Goal: Browse casually: Explore the website without a specific task or goal

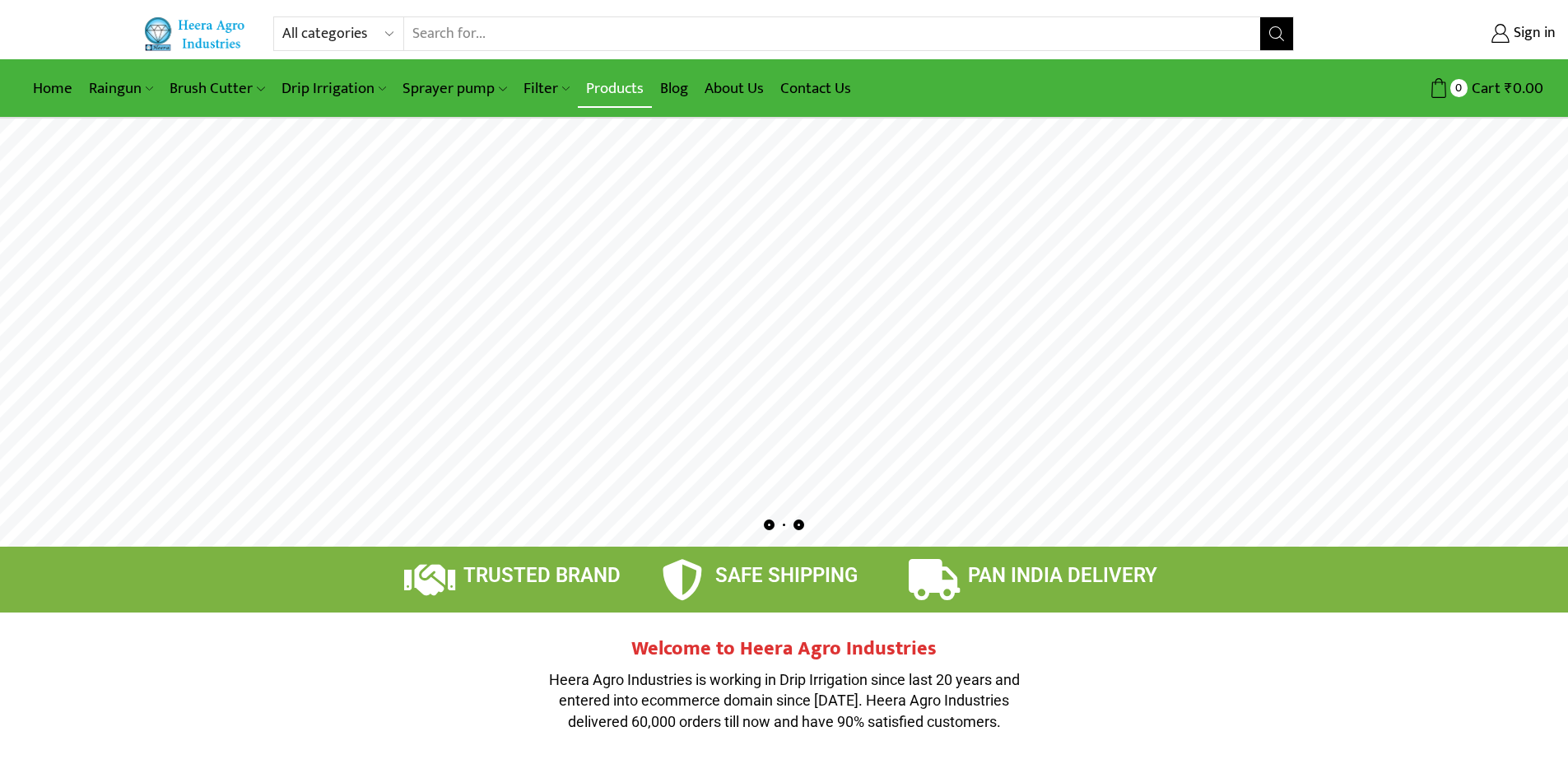
type input "[EMAIL_ADDRESS][DOMAIN_NAME]"
click at [622, 91] on link "Products" at bounding box center [615, 89] width 74 height 39
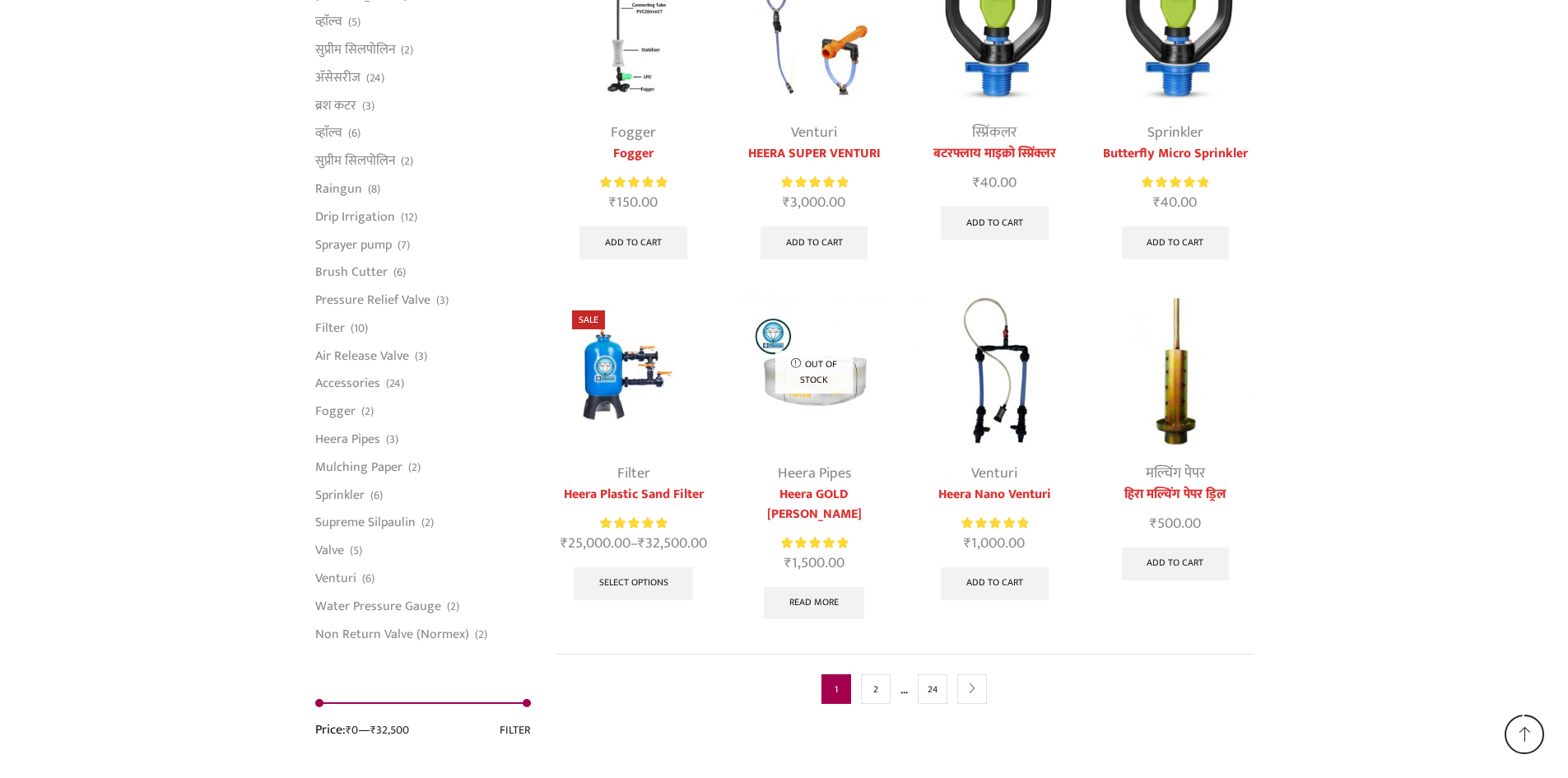
scroll to position [4032, 0]
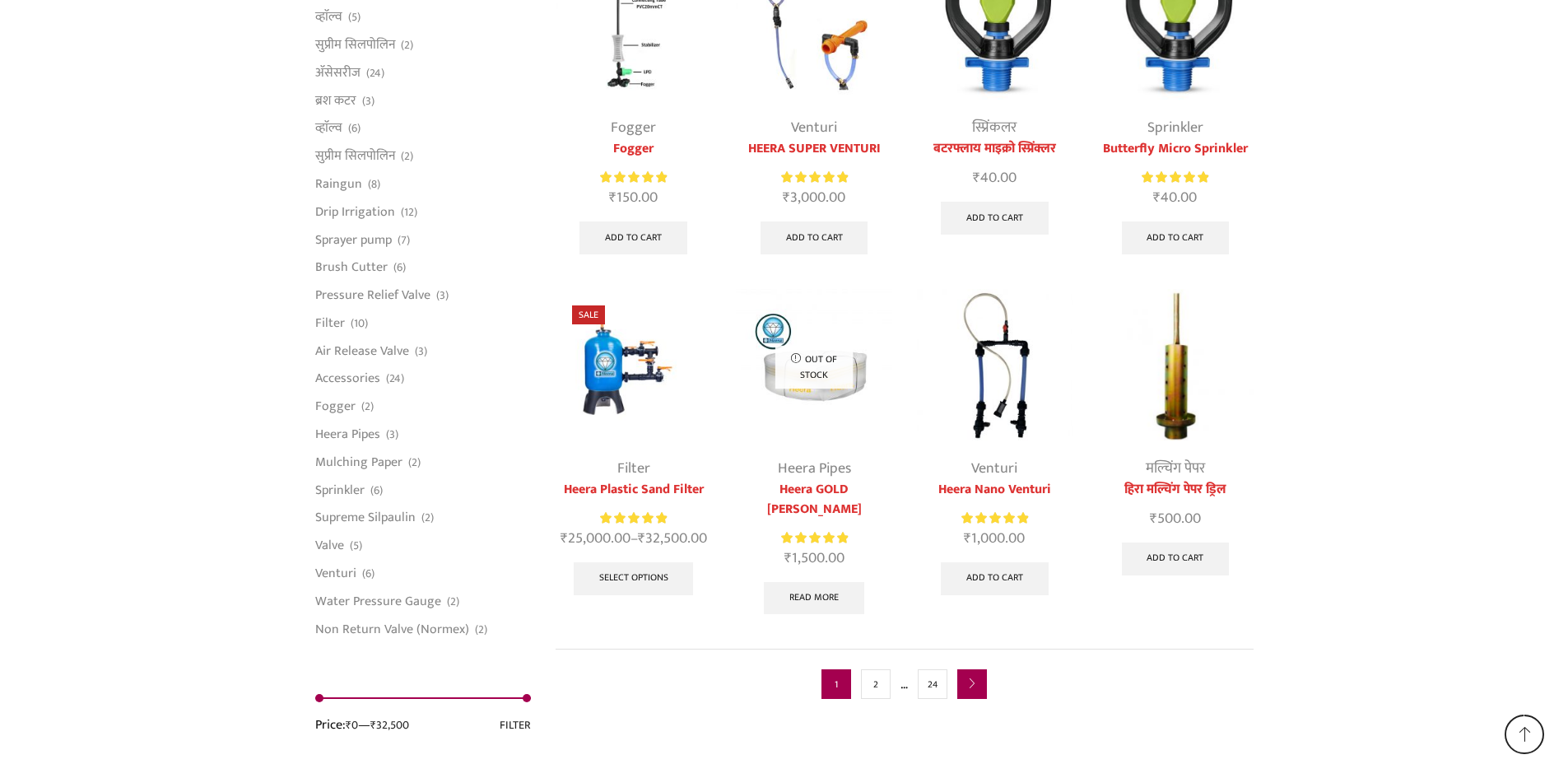
type input "[EMAIL_ADDRESS][DOMAIN_NAME]"
click at [973, 678] on icon "next" at bounding box center [972, 683] width 10 height 10
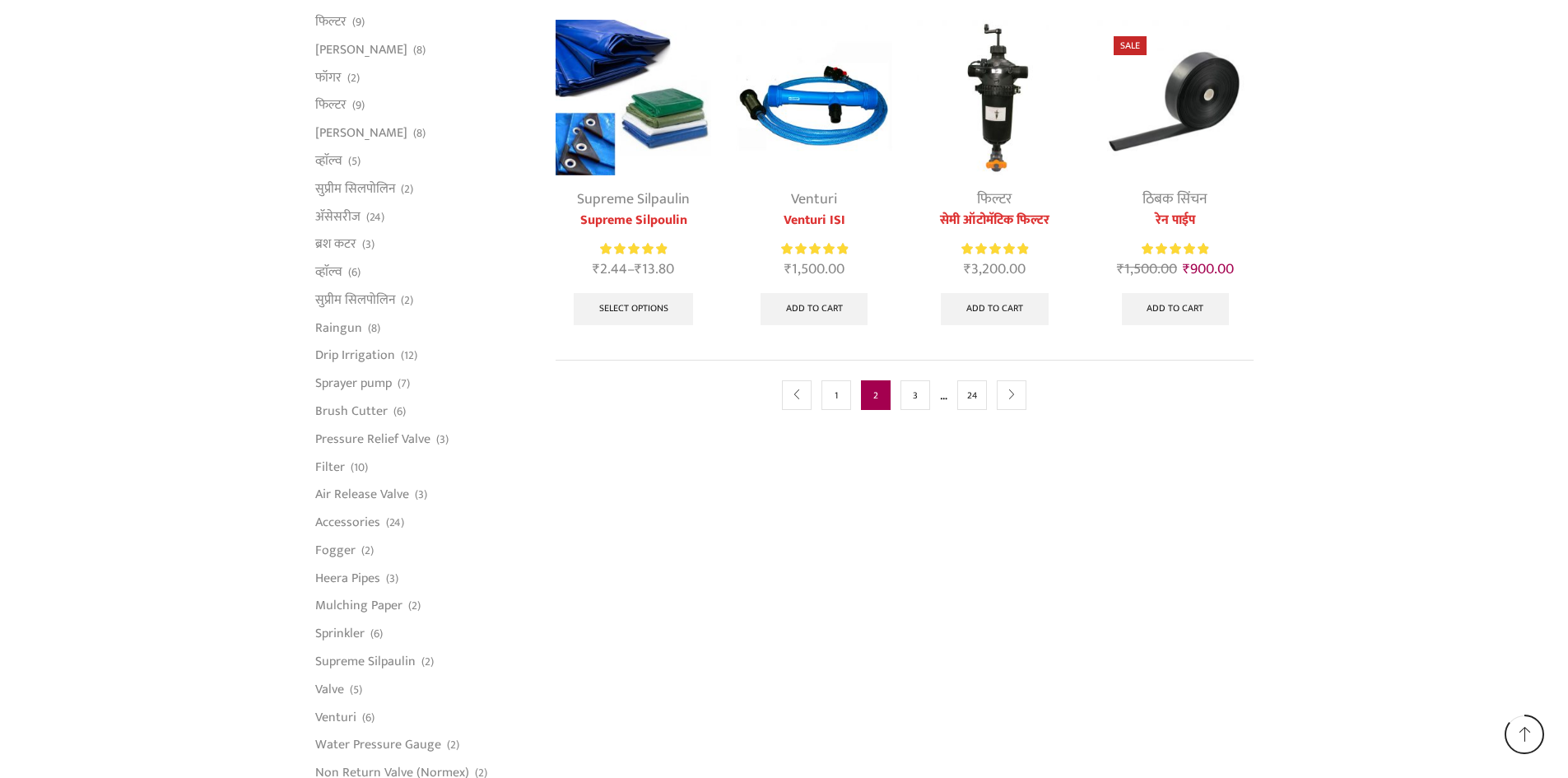
scroll to position [988, 0]
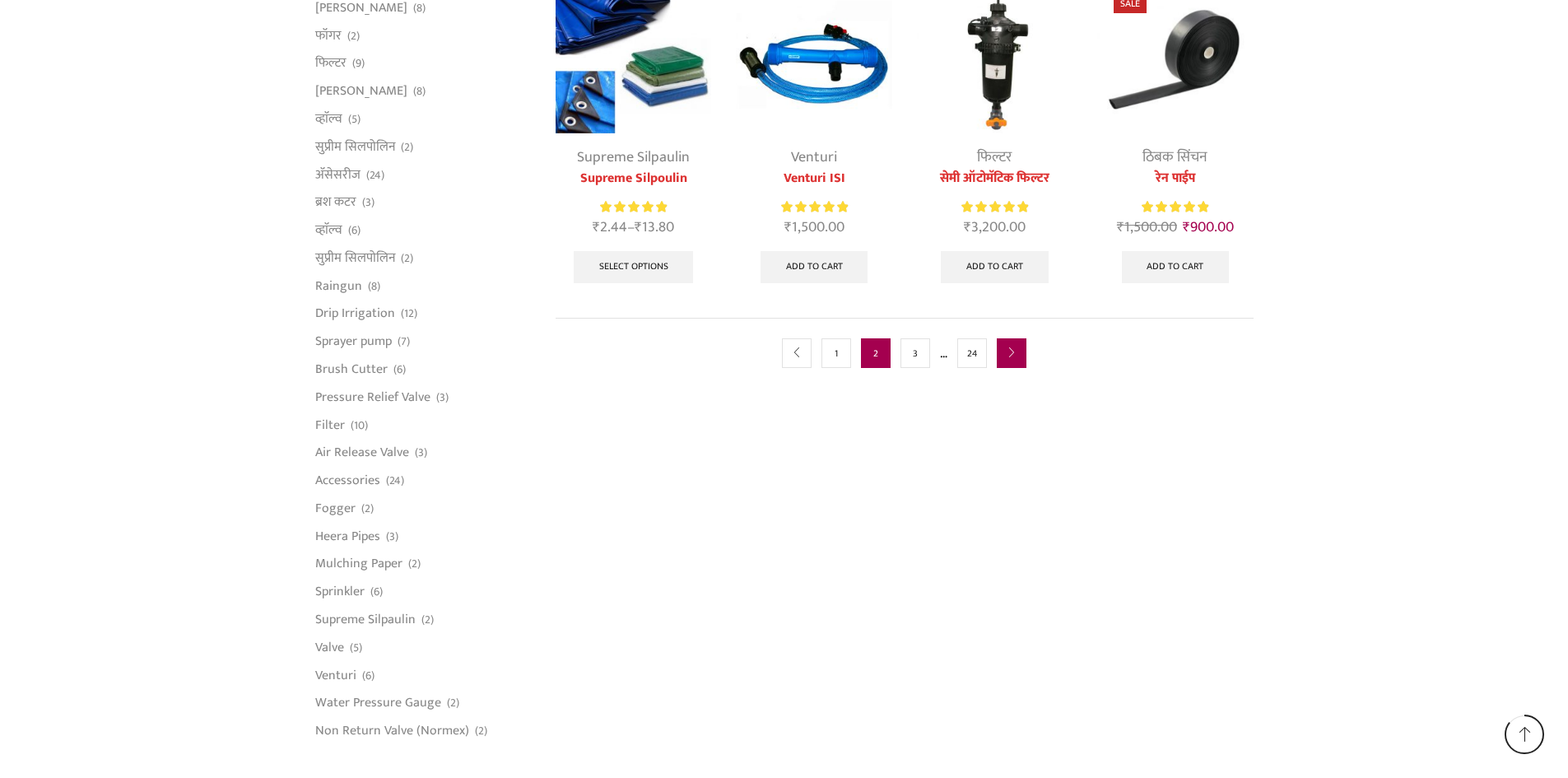
type input "[EMAIL_ADDRESS][DOMAIN_NAME]"
click at [1017, 352] on link "next" at bounding box center [1011, 353] width 30 height 30
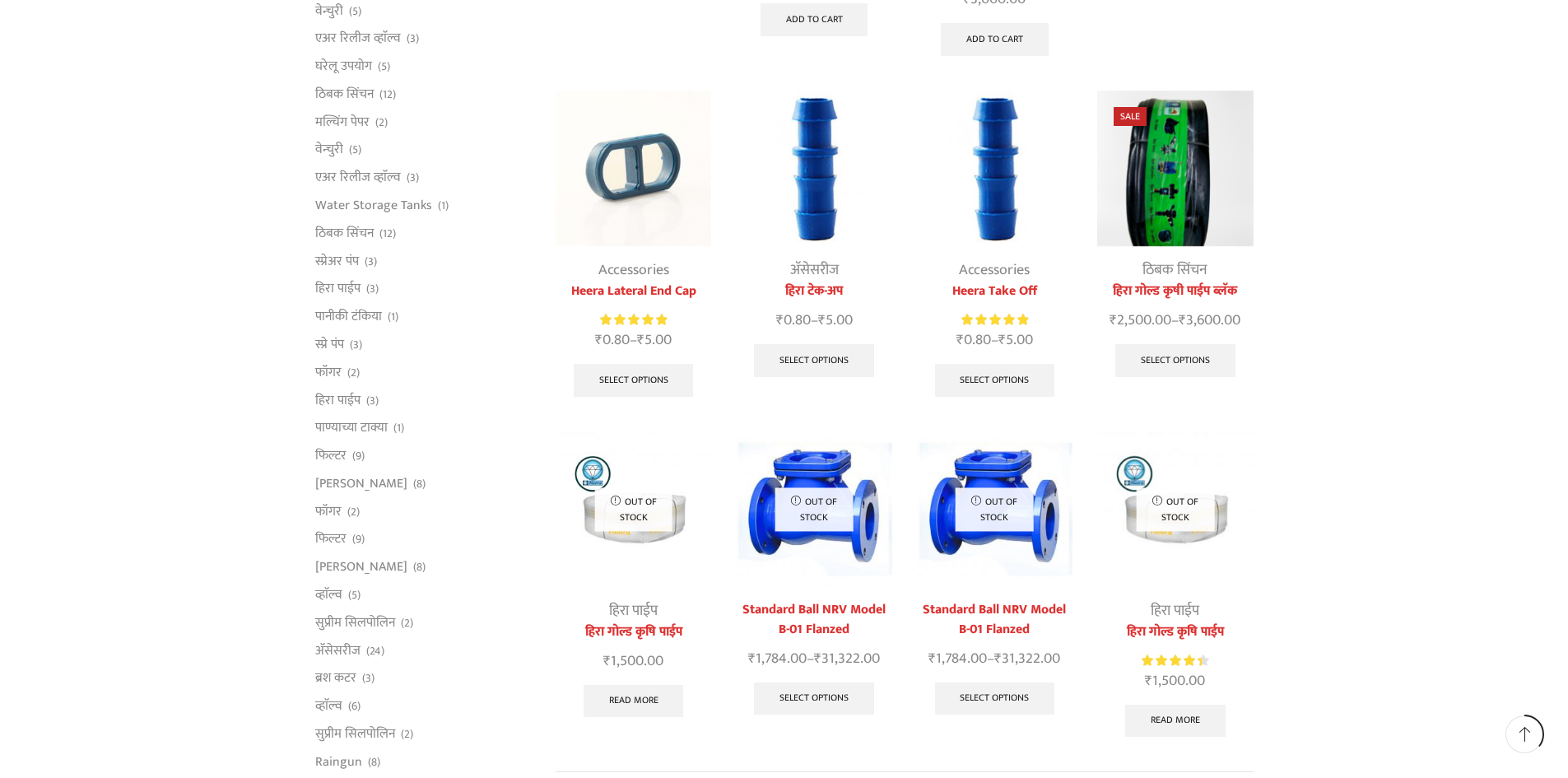
scroll to position [822, 0]
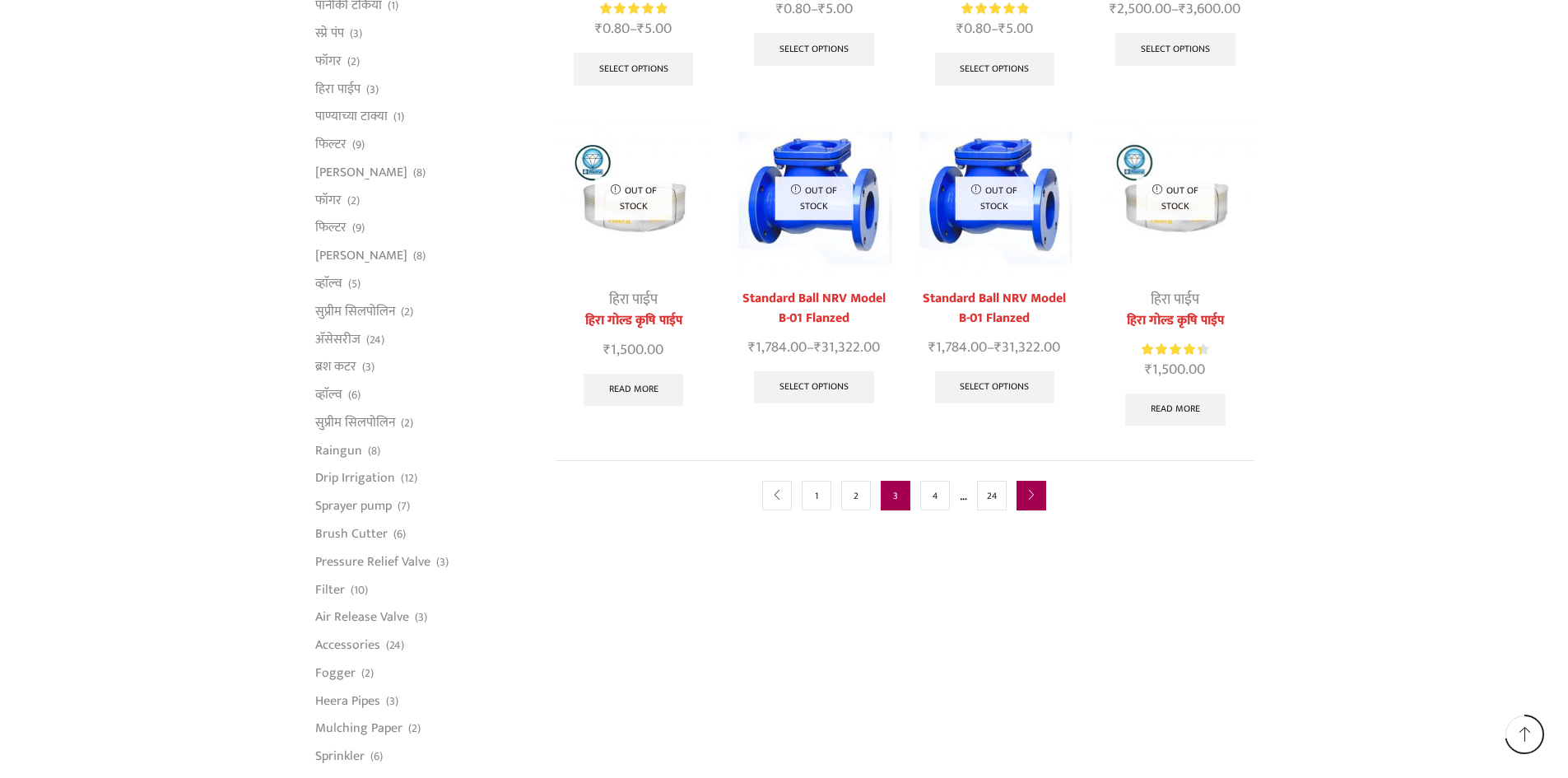
type input "[EMAIL_ADDRESS][DOMAIN_NAME]"
click at [1040, 480] on link "next" at bounding box center [1031, 495] width 30 height 30
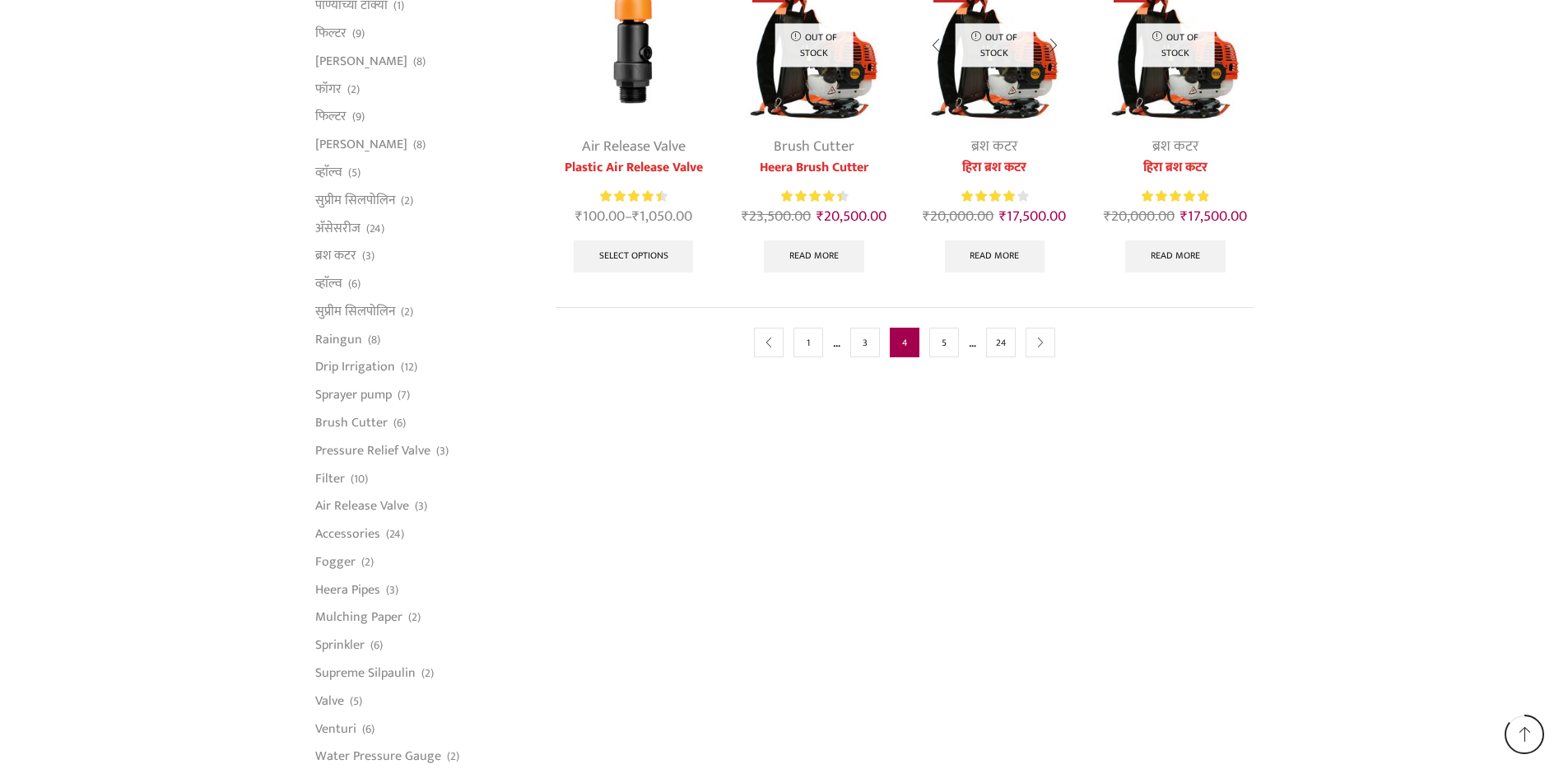
scroll to position [988, 0]
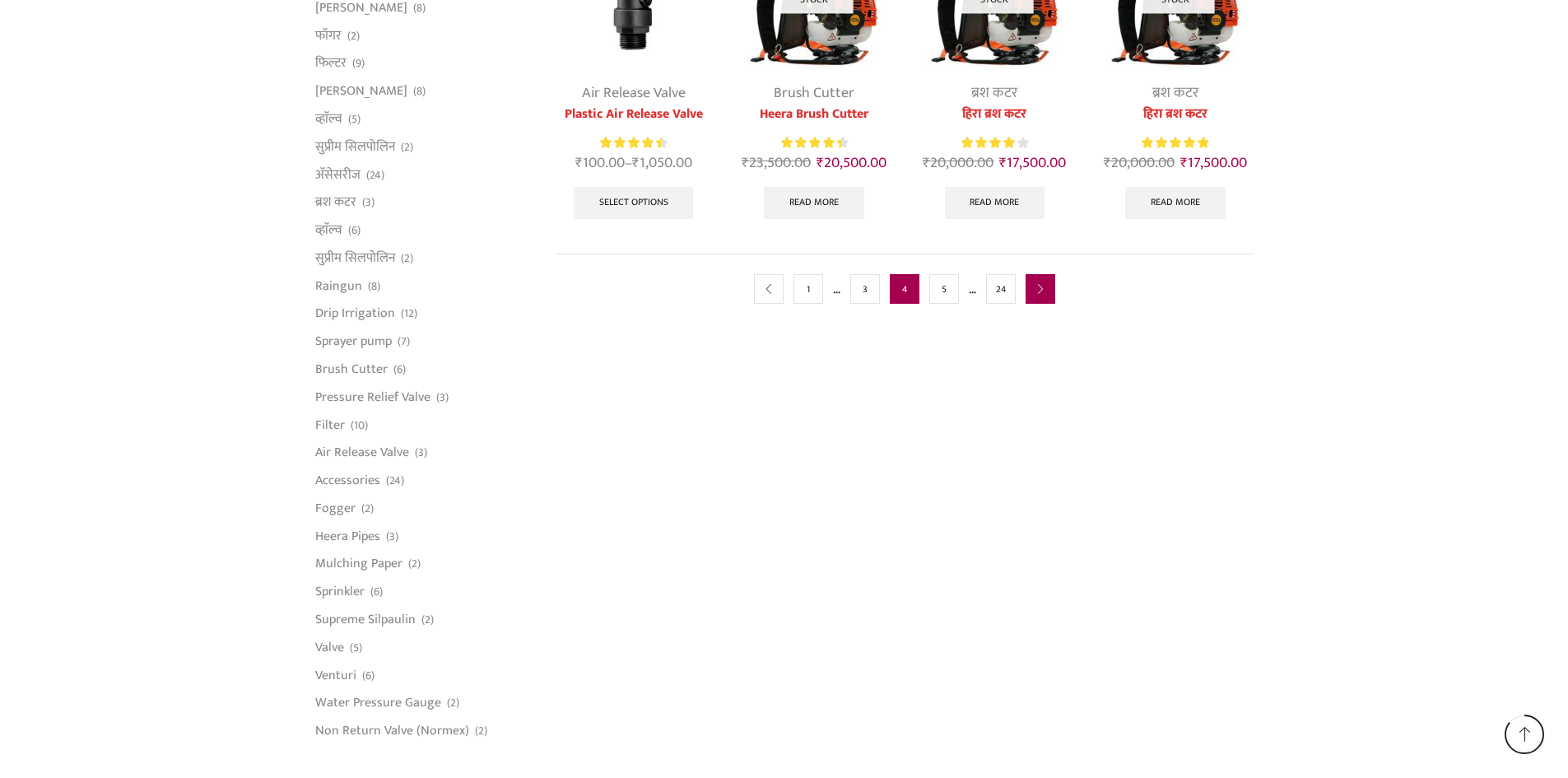
type input "[EMAIL_ADDRESS][DOMAIN_NAME]"
click at [1045, 291] on icon "next" at bounding box center [1040, 290] width 10 height 10
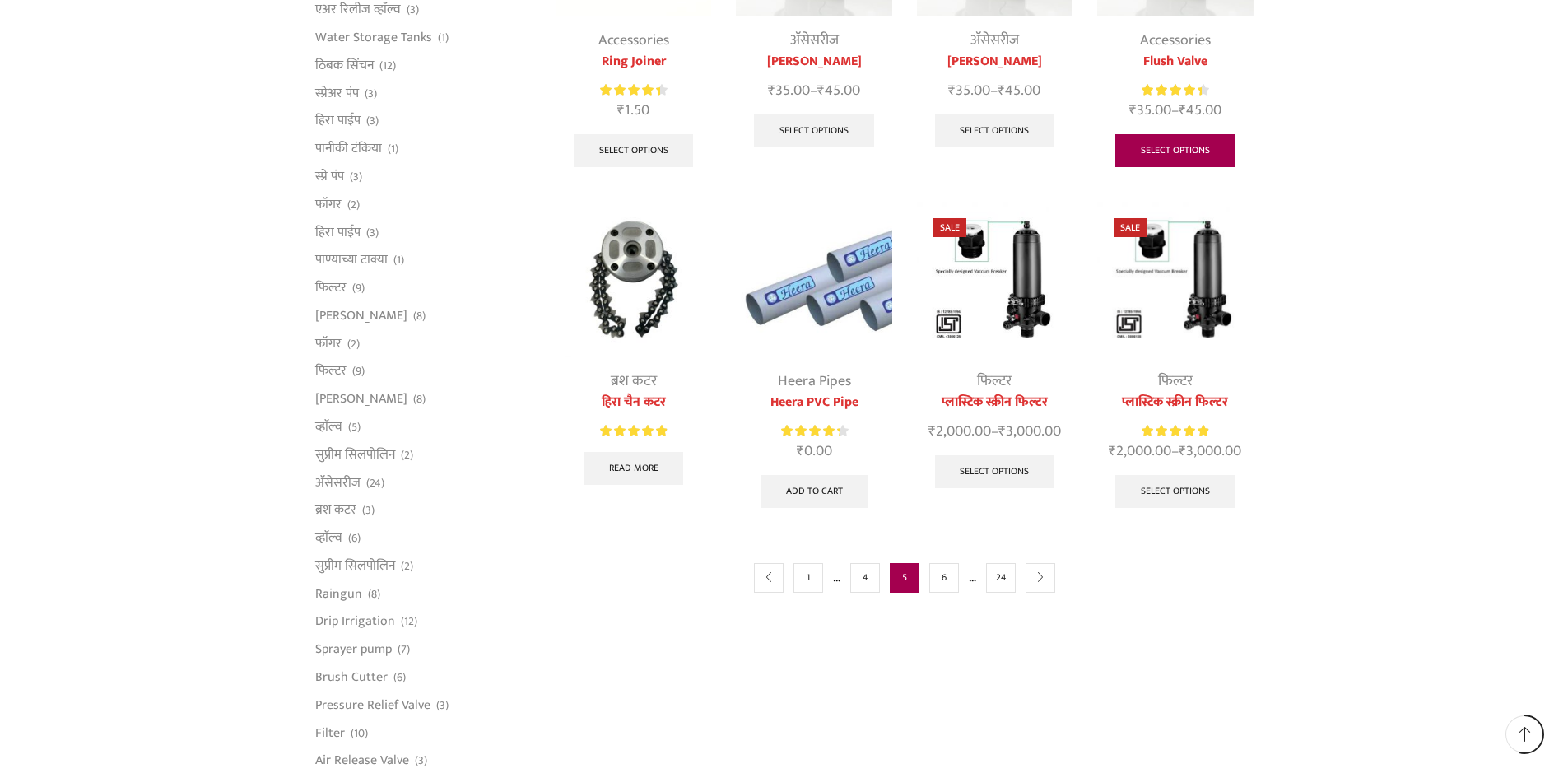
scroll to position [740, 0]
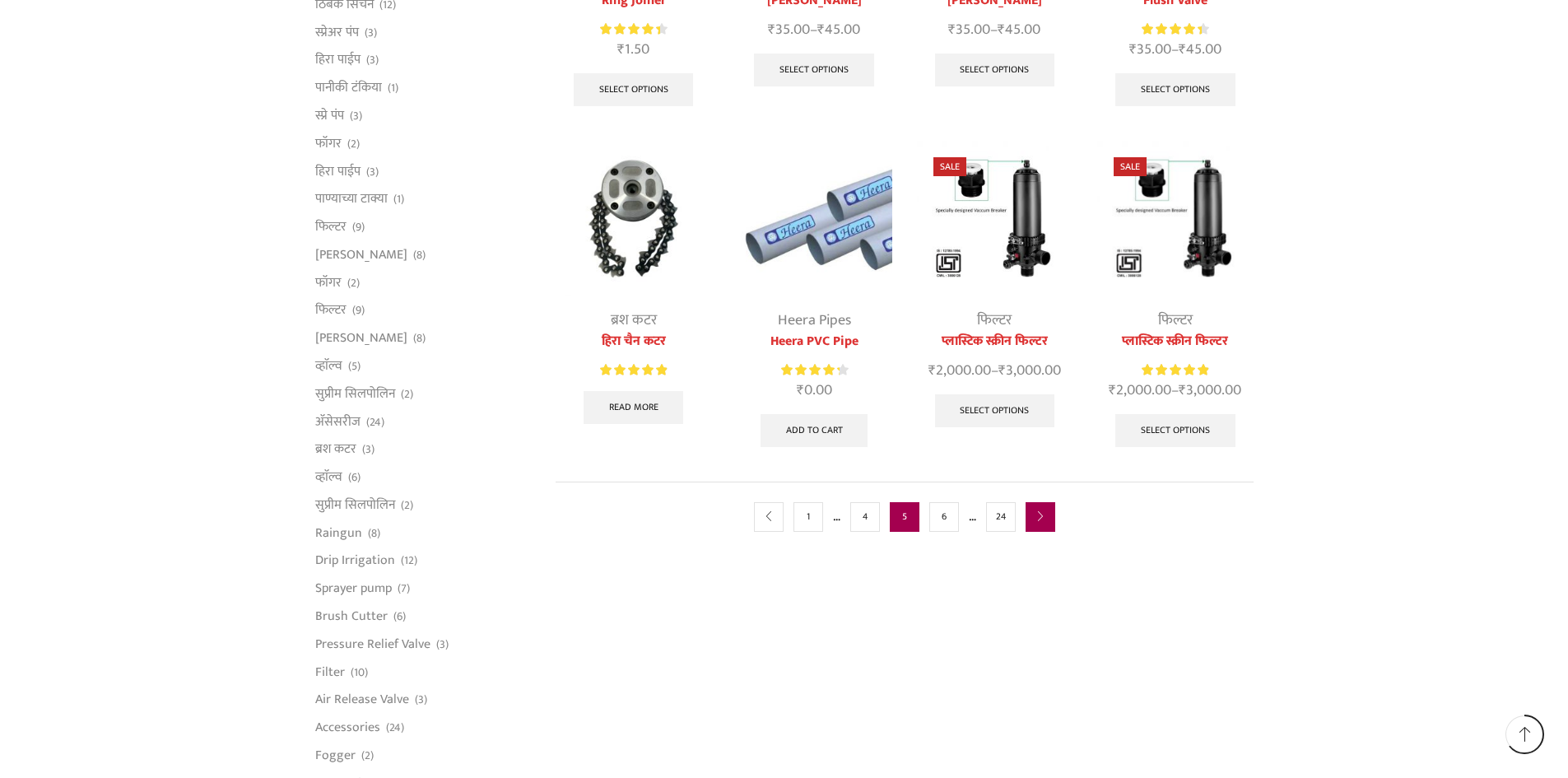
type input "[EMAIL_ADDRESS][DOMAIN_NAME]"
click at [1033, 524] on link "next" at bounding box center [1040, 516] width 30 height 30
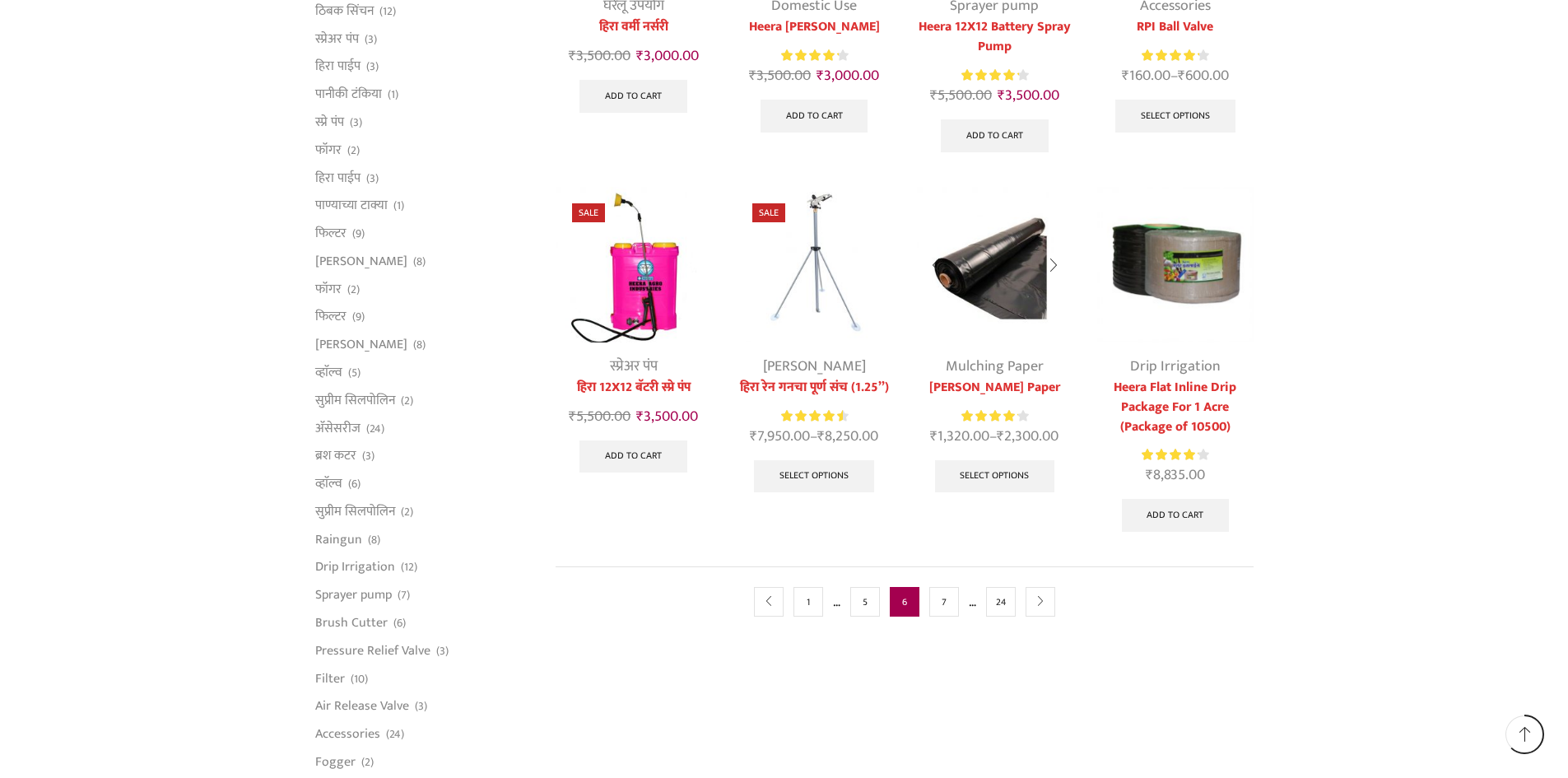
scroll to position [740, 0]
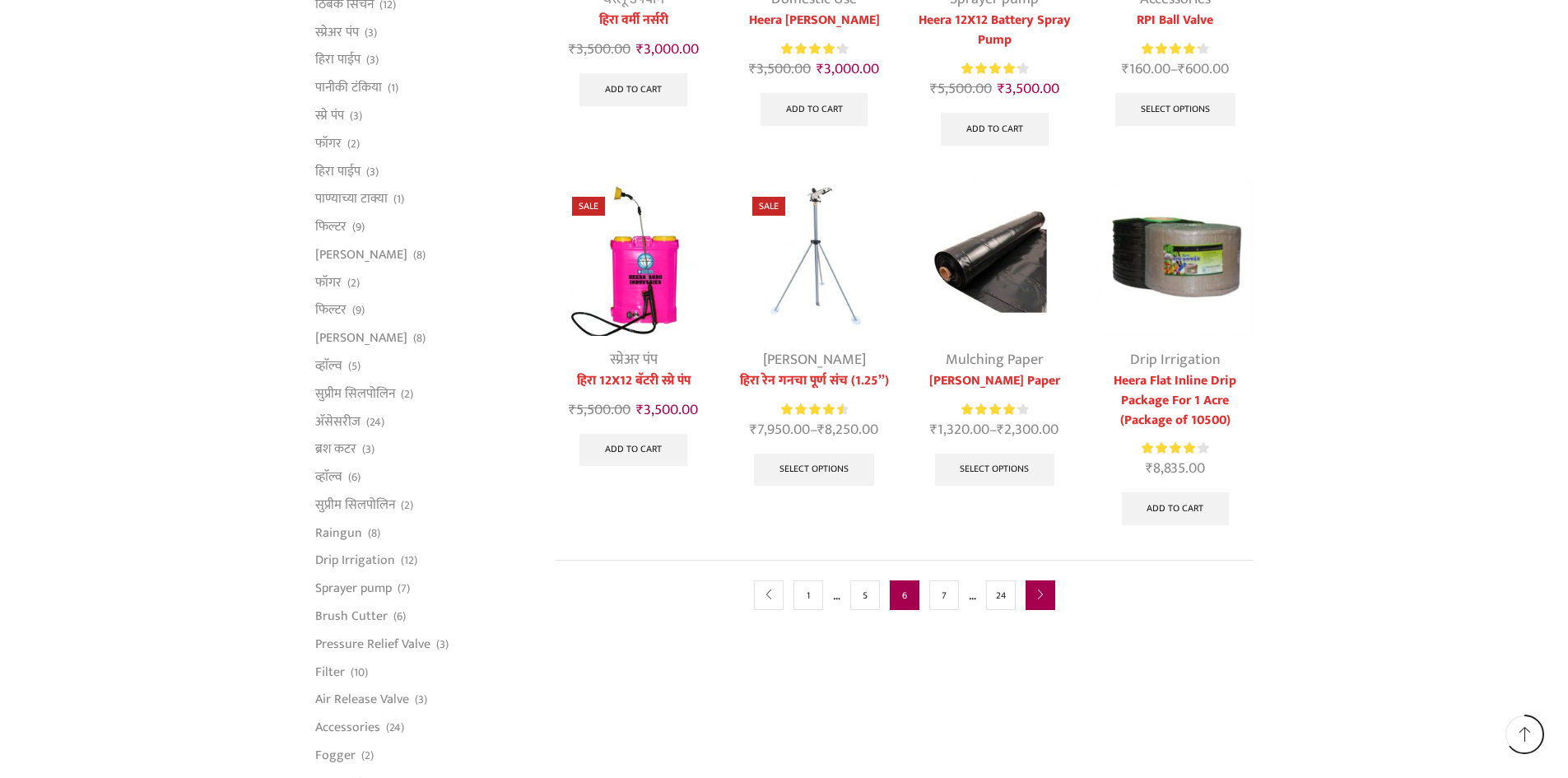
type input "[EMAIL_ADDRESS][DOMAIN_NAME]"
click at [1034, 595] on link "next" at bounding box center [1040, 594] width 30 height 30
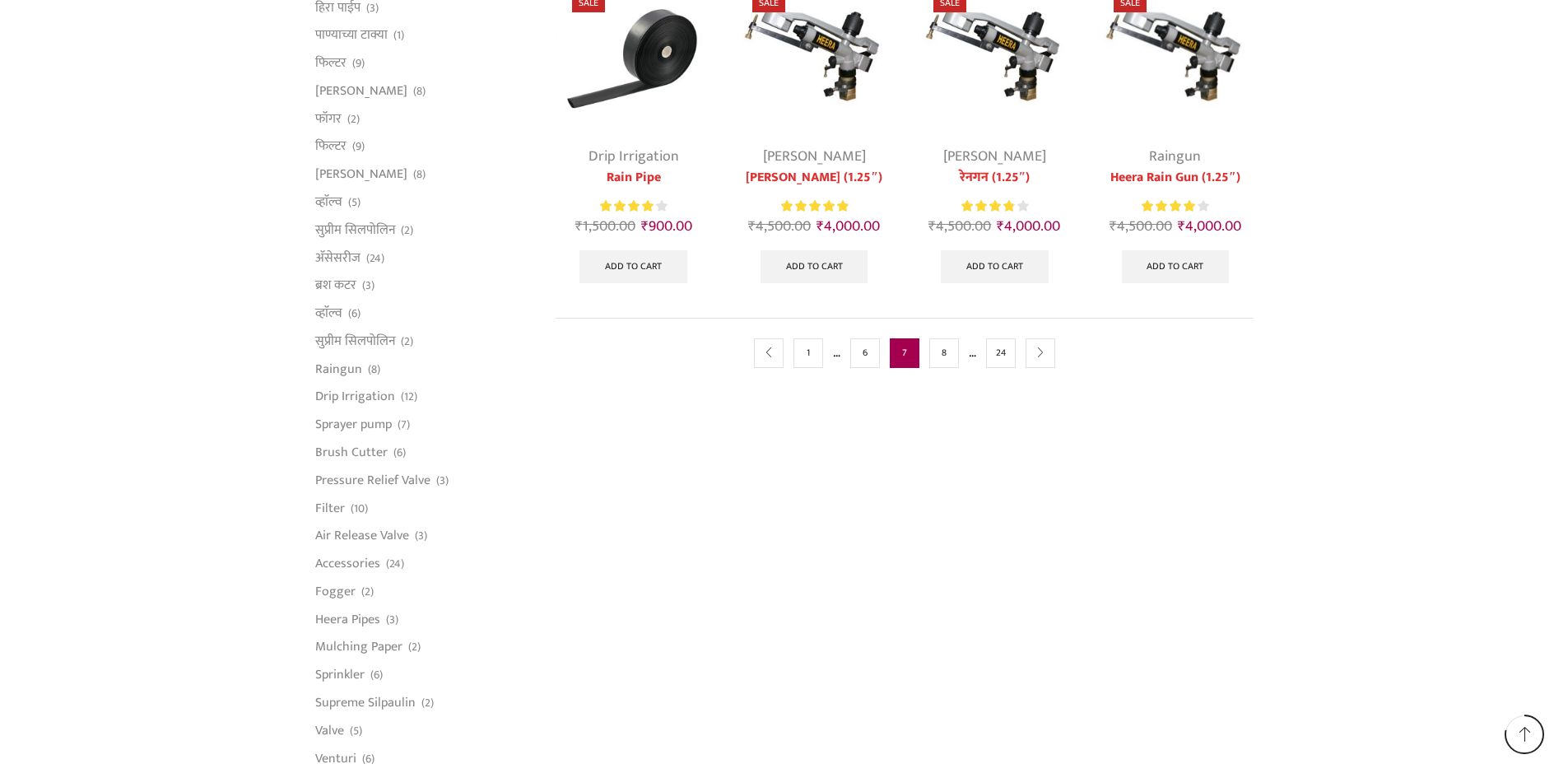
scroll to position [906, 0]
type input "[EMAIL_ADDRESS][DOMAIN_NAME]"
click at [1034, 352] on link "next" at bounding box center [1040, 352] width 30 height 30
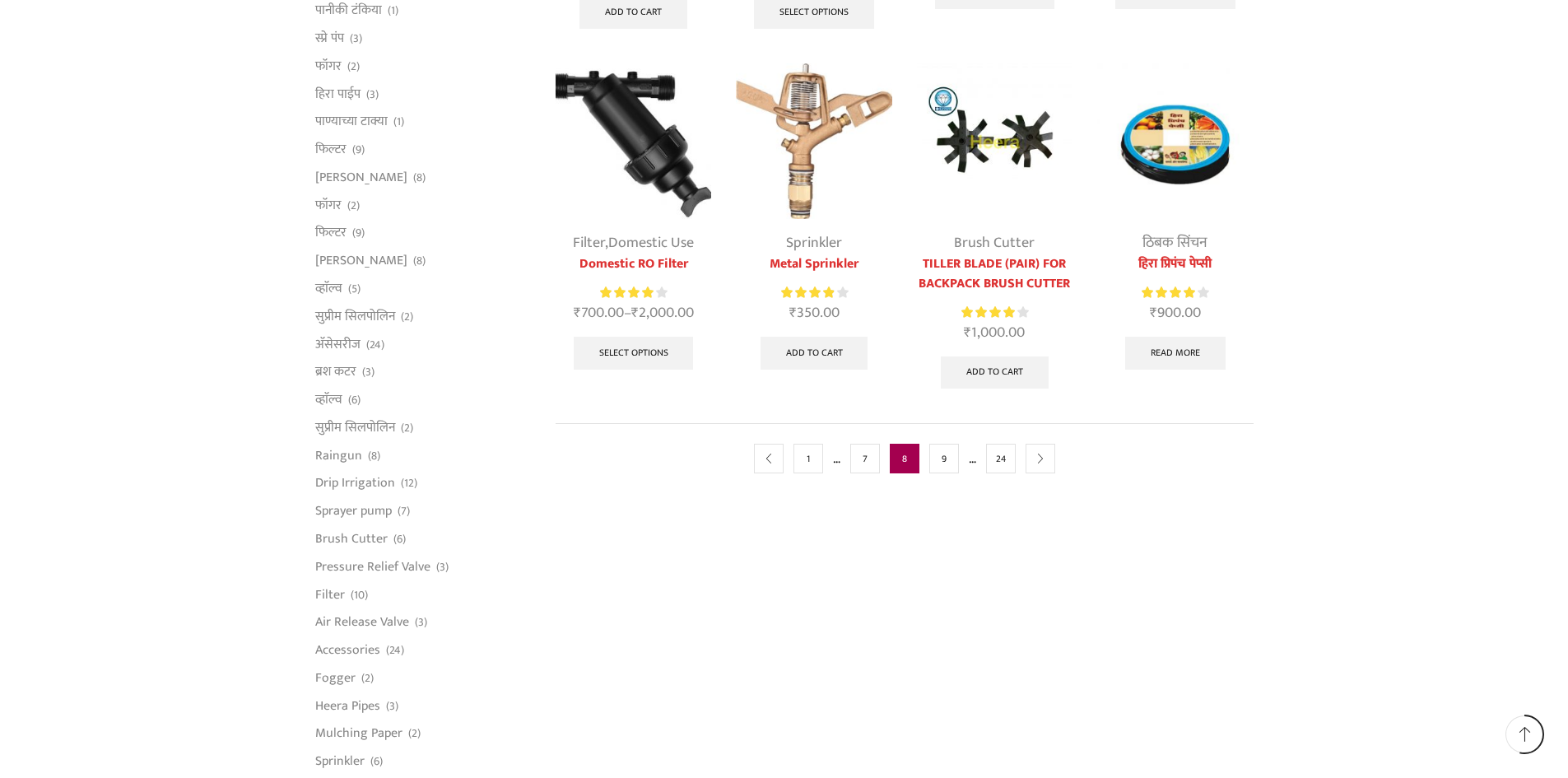
scroll to position [822, 0]
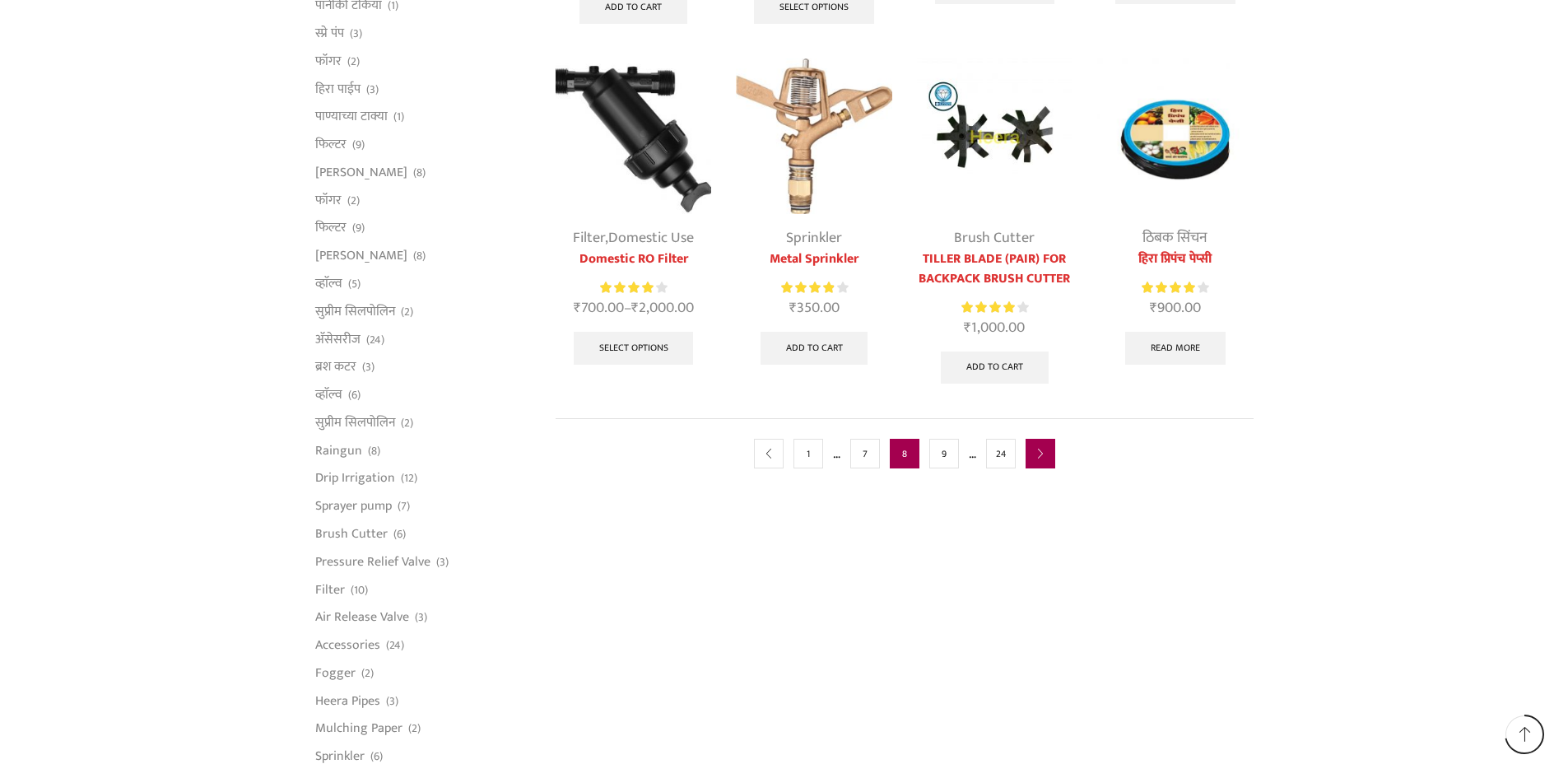
type input "[EMAIL_ADDRESS][DOMAIN_NAME]"
click at [1028, 452] on link "next" at bounding box center [1040, 453] width 30 height 30
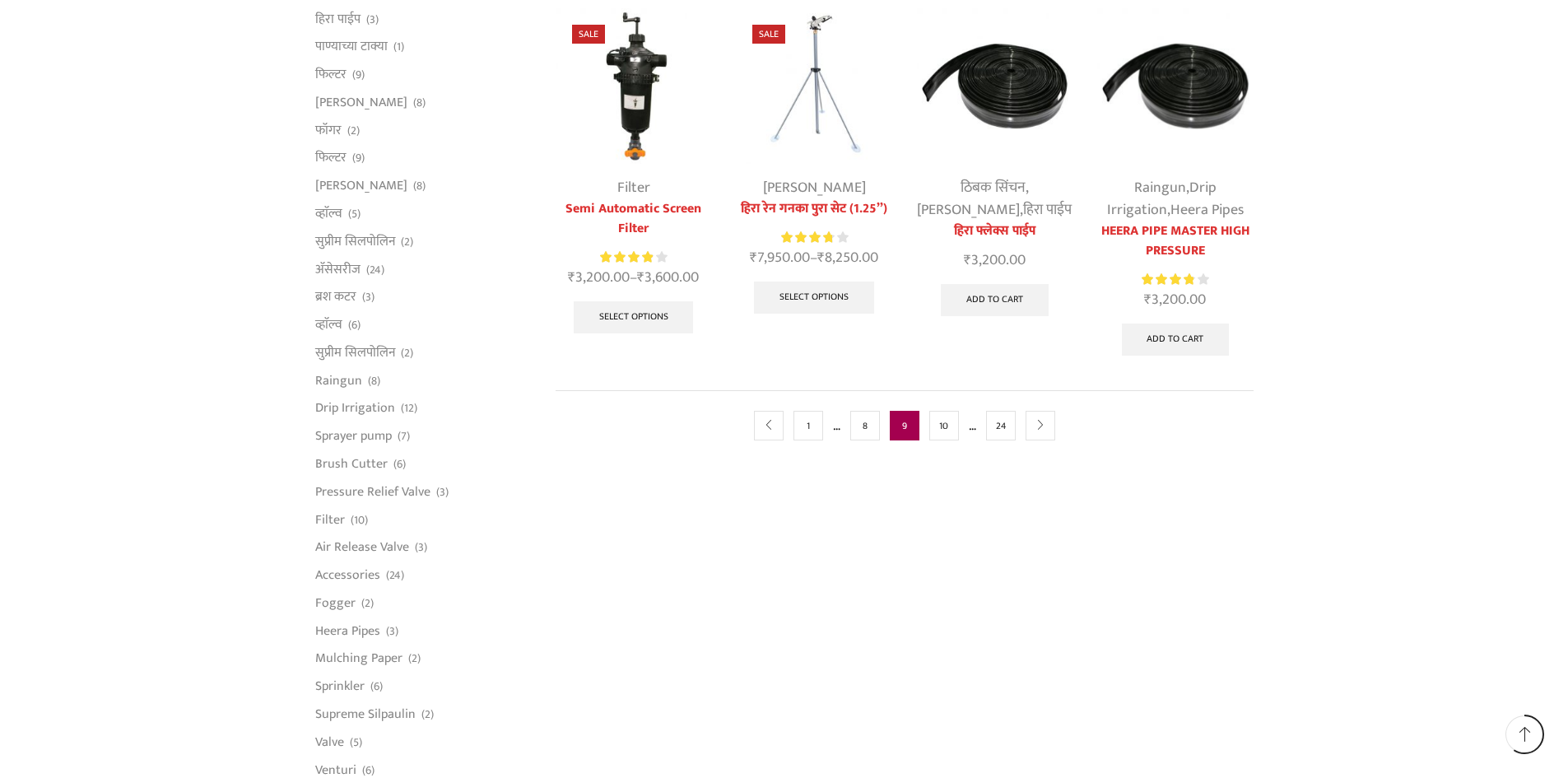
scroll to position [906, 0]
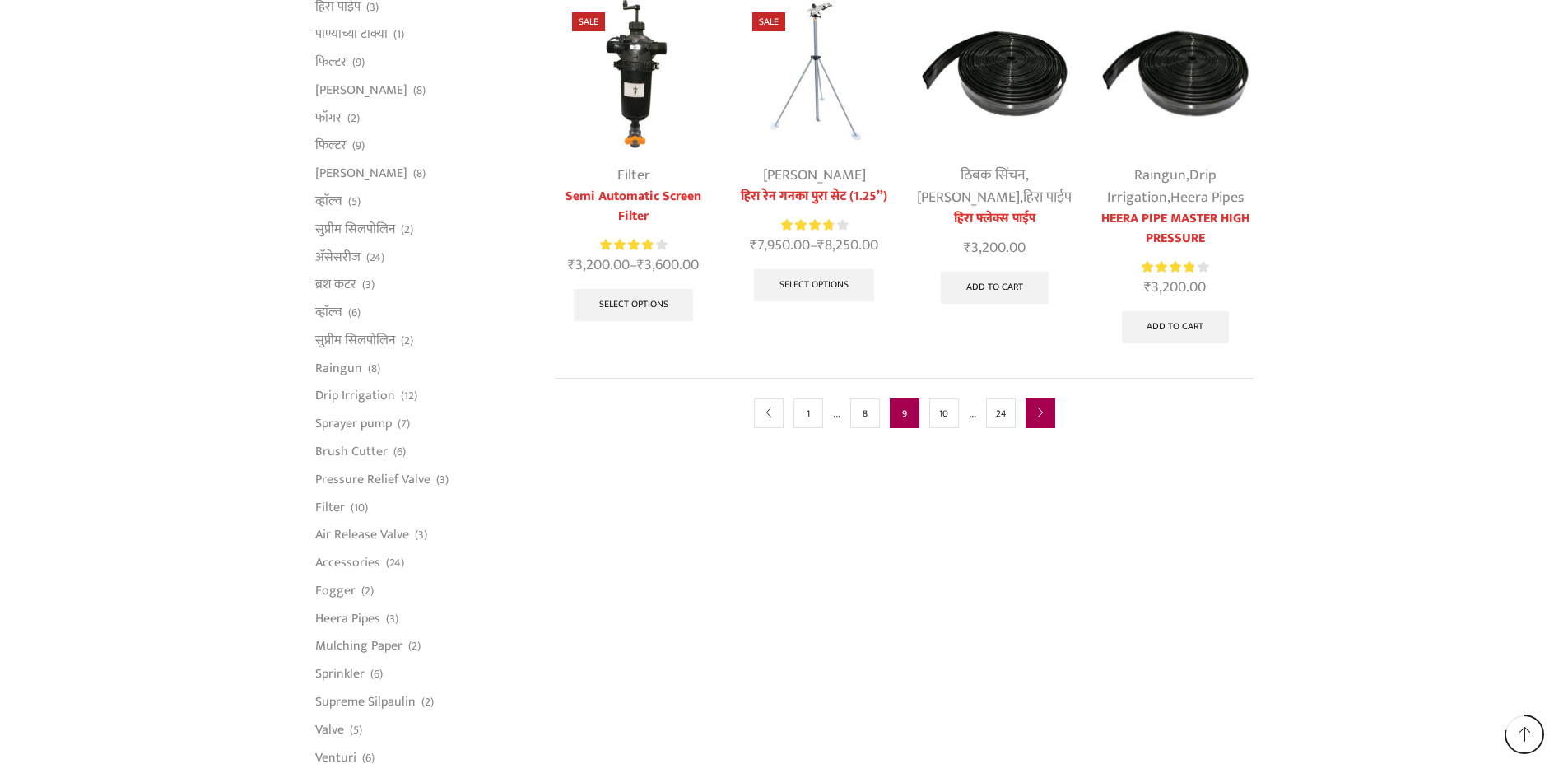
type input "[EMAIL_ADDRESS][DOMAIN_NAME]"
click at [1041, 408] on icon "next" at bounding box center [1040, 413] width 10 height 10
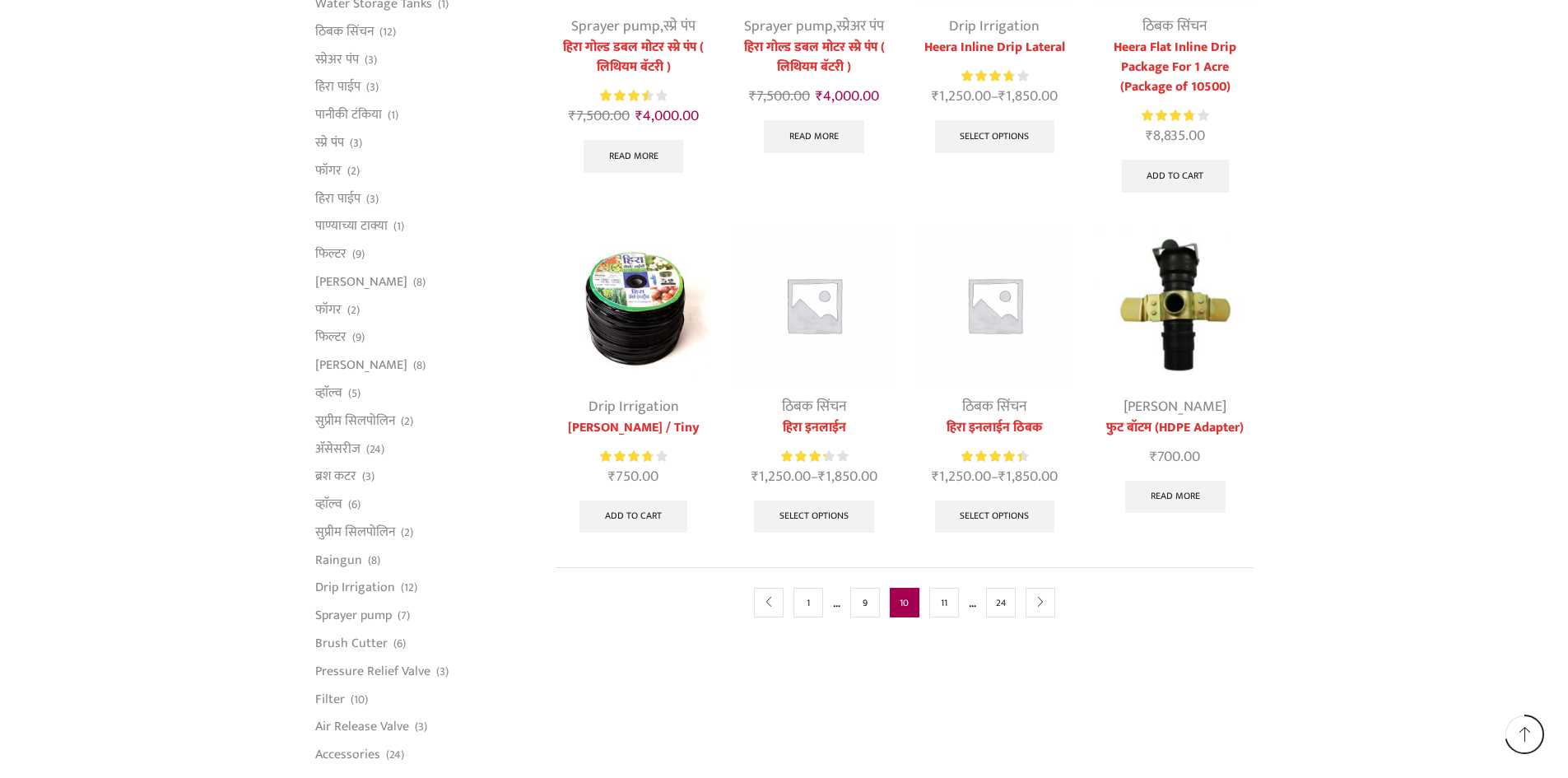
scroll to position [822, 0]
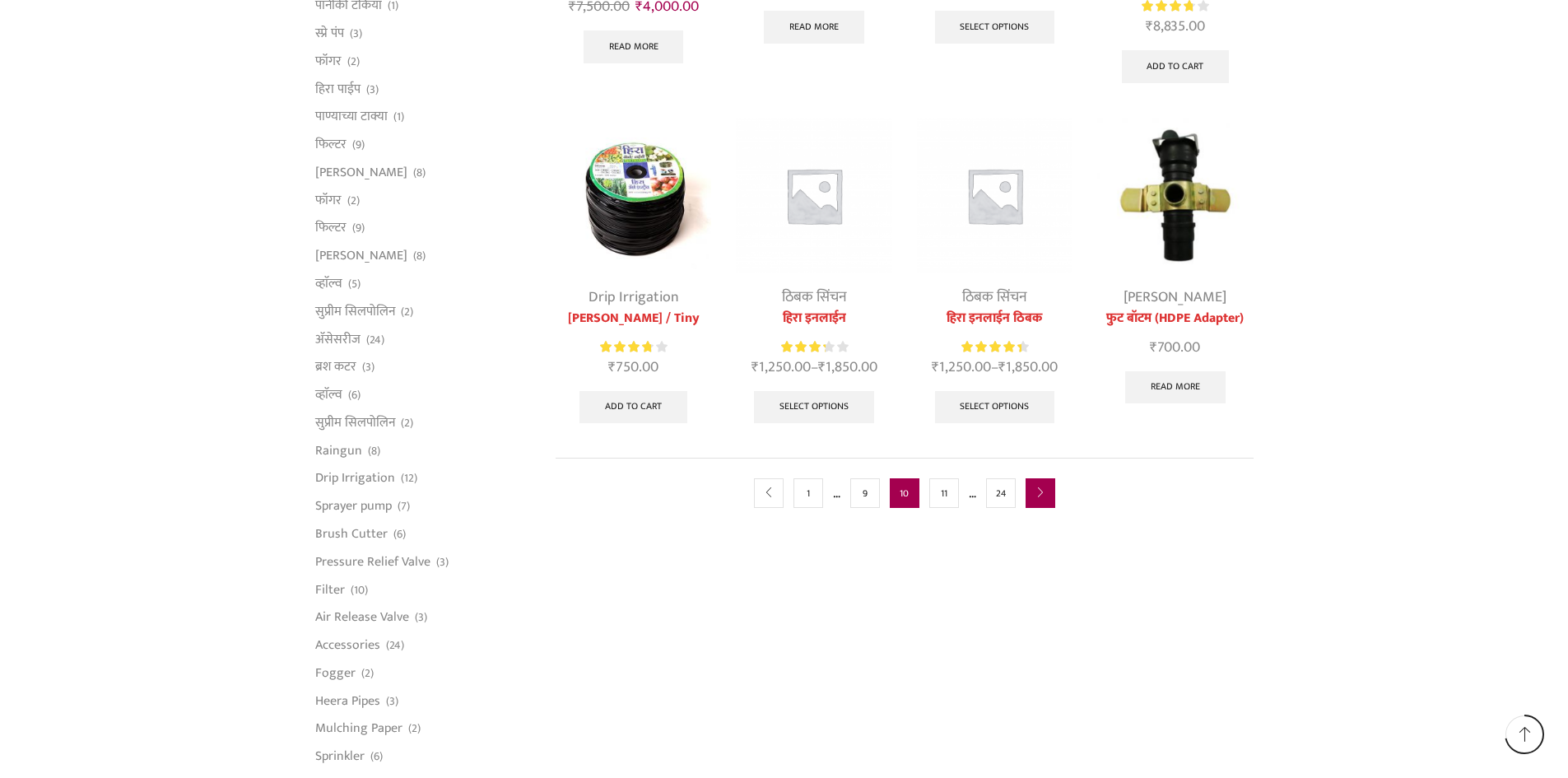
type input "[EMAIL_ADDRESS][DOMAIN_NAME]"
click at [1035, 495] on icon "next" at bounding box center [1040, 493] width 10 height 10
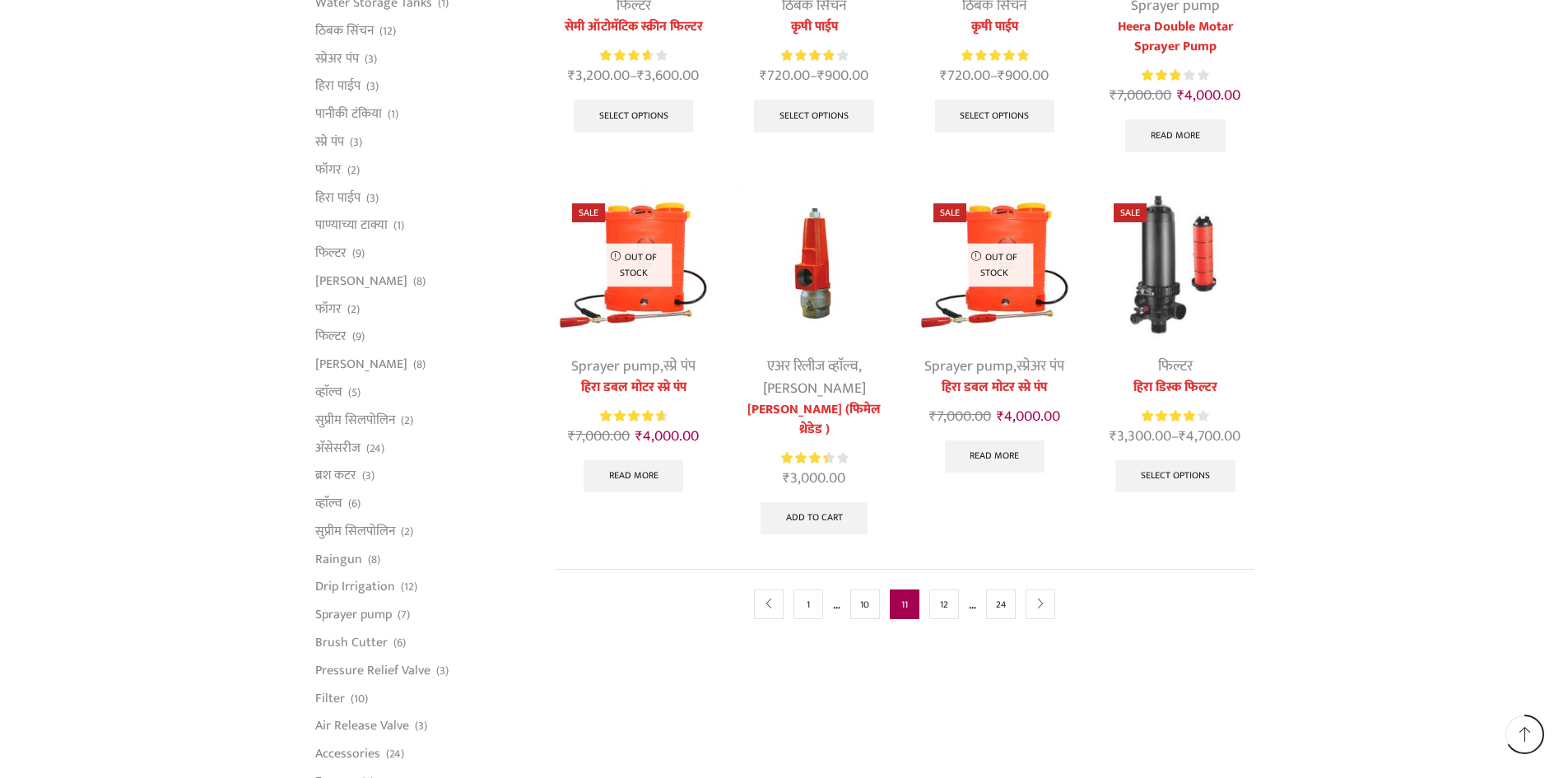
scroll to position [822, 0]
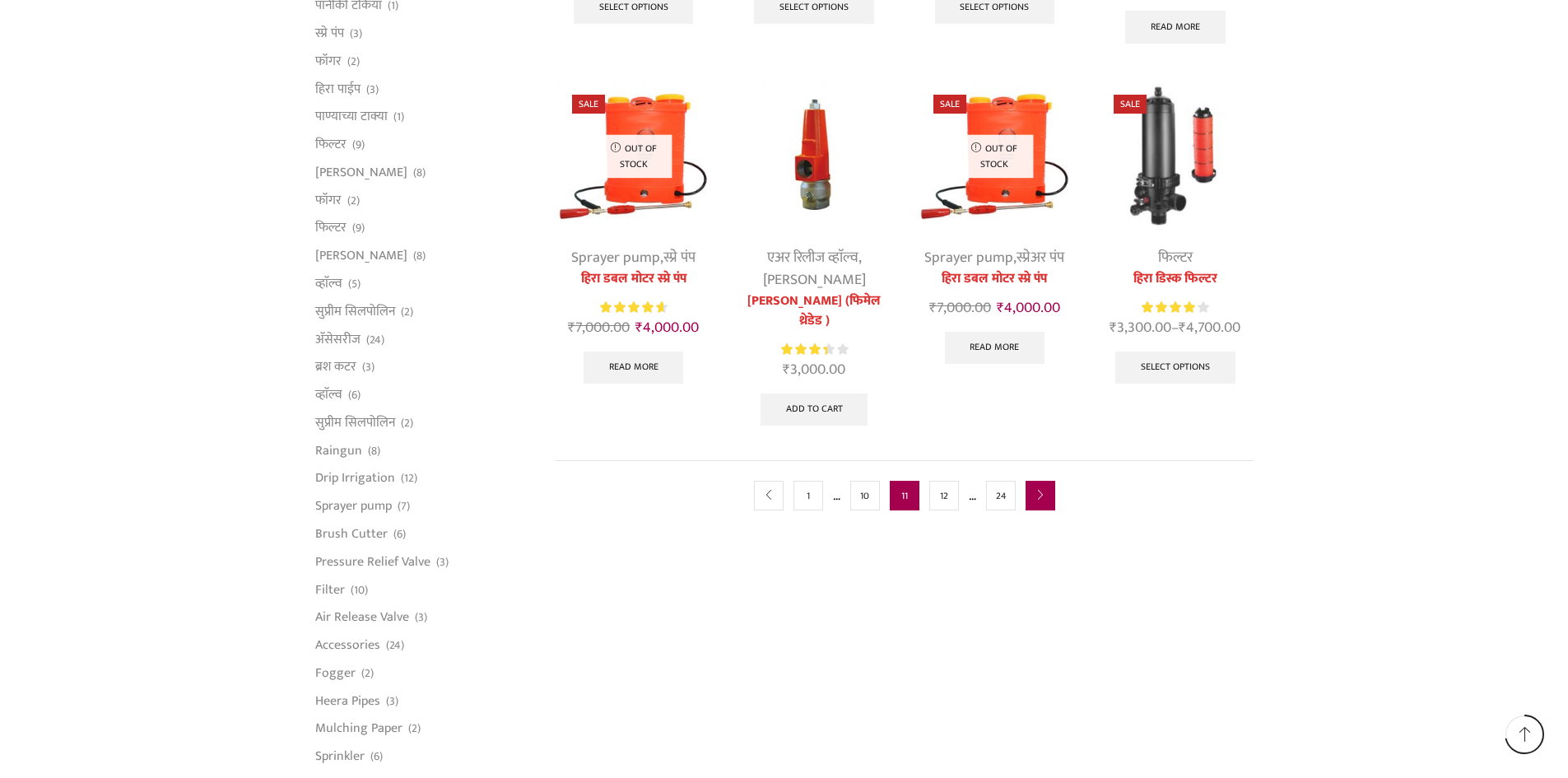
type input "[EMAIL_ADDRESS][DOMAIN_NAME]"
click at [1046, 497] on link "next" at bounding box center [1040, 495] width 30 height 30
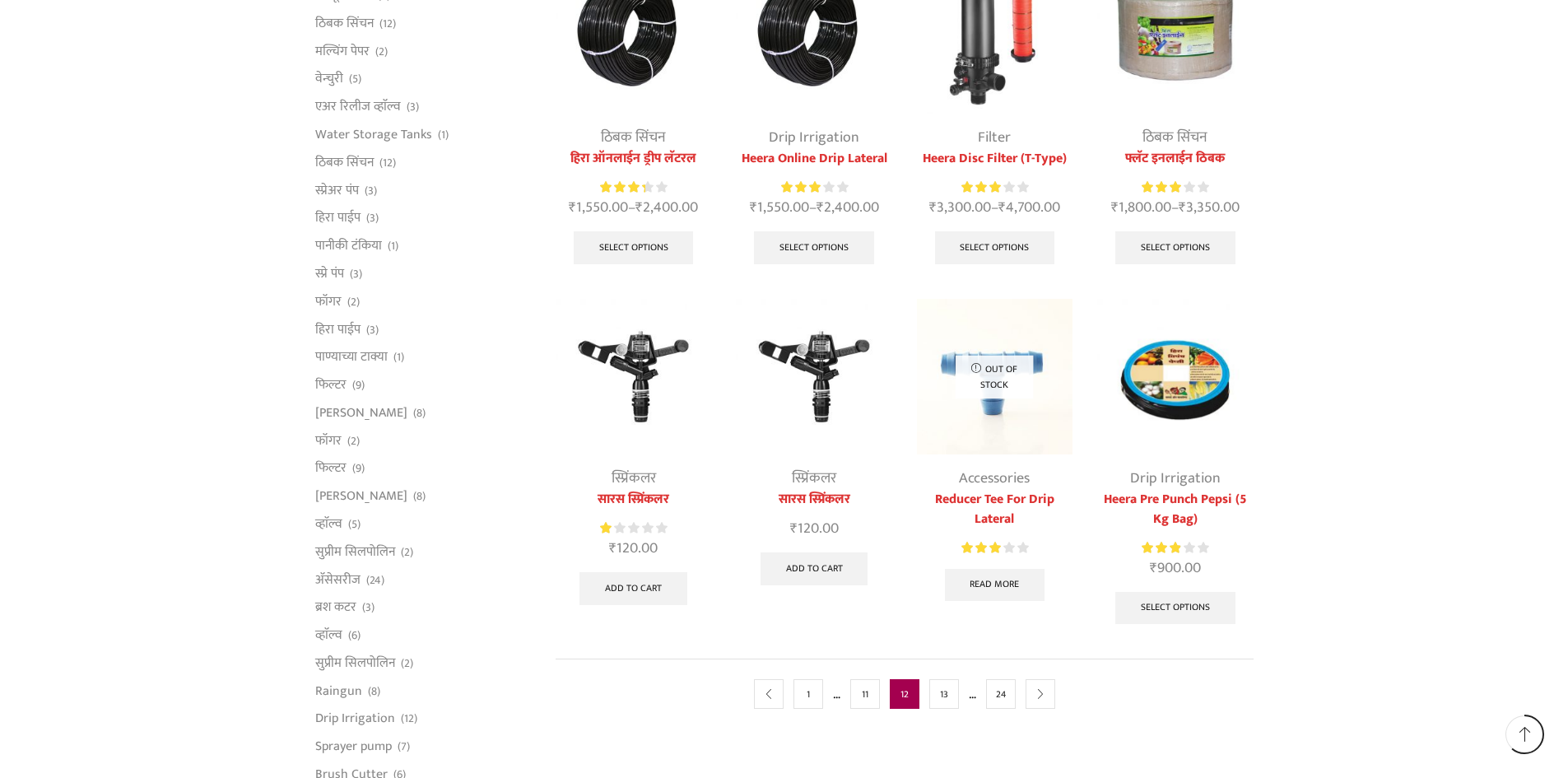
scroll to position [740, 0]
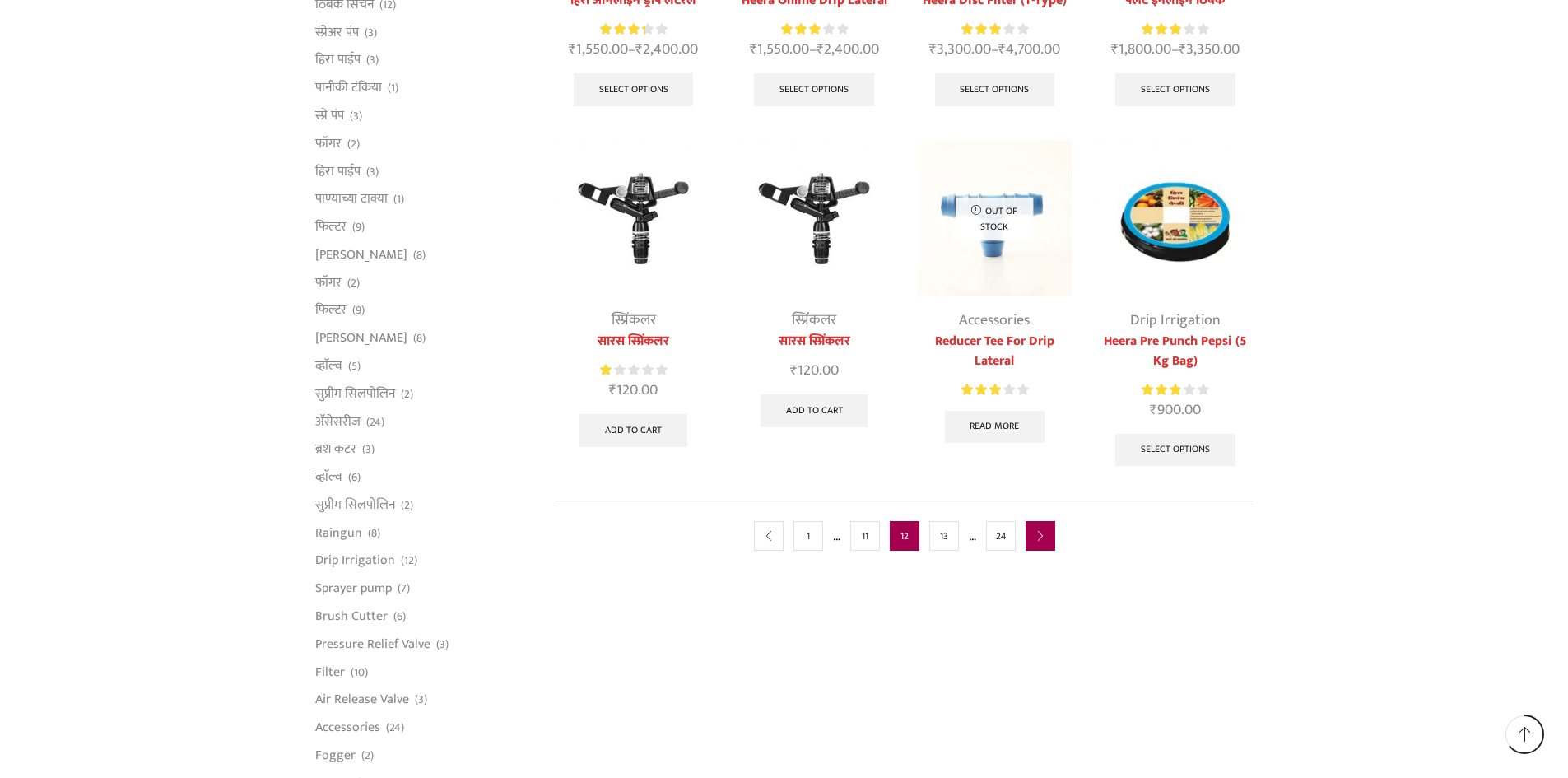
type input "[EMAIL_ADDRESS][DOMAIN_NAME]"
click at [1038, 534] on icon "next" at bounding box center [1040, 536] width 10 height 10
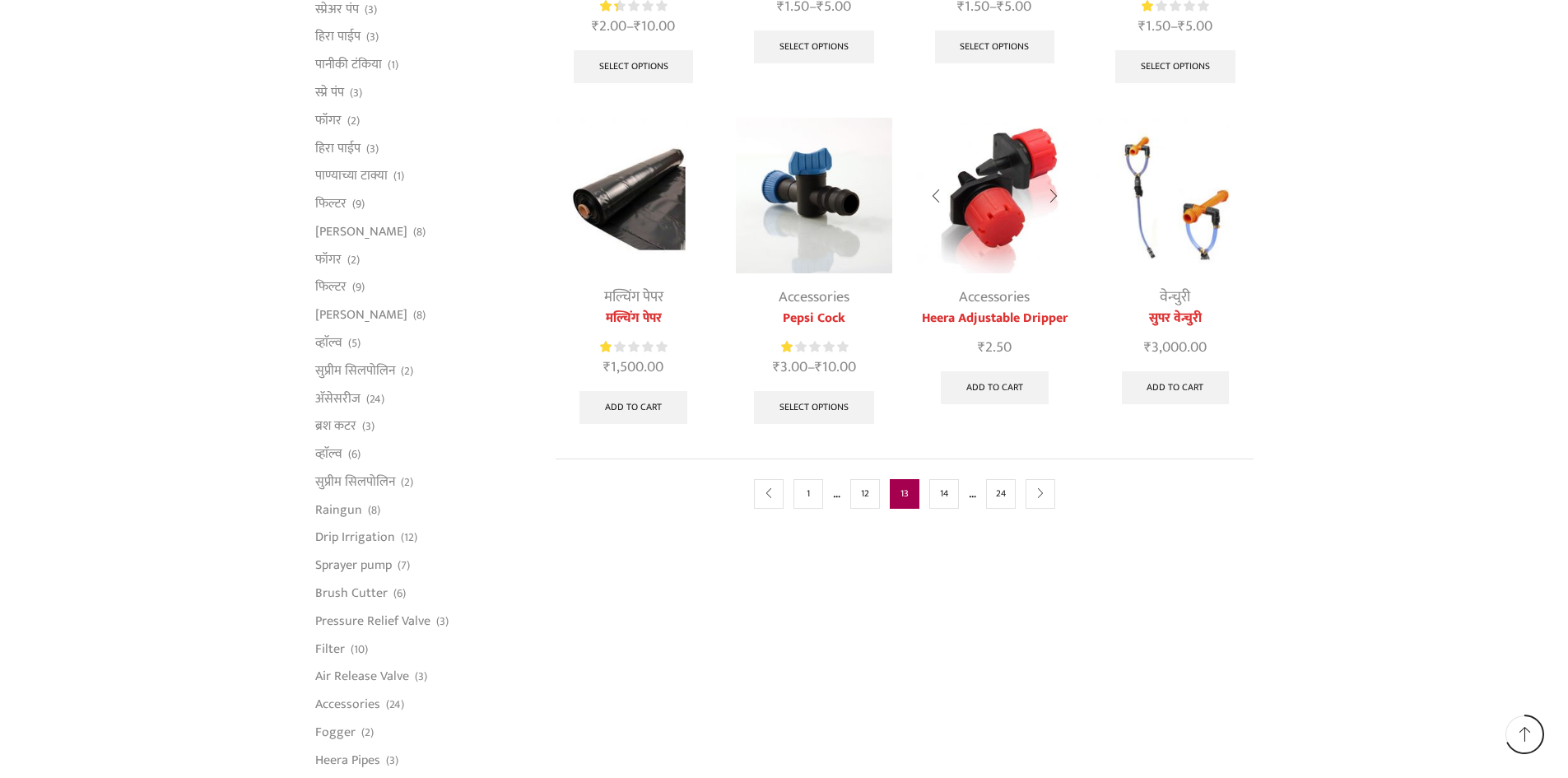
scroll to position [822, 0]
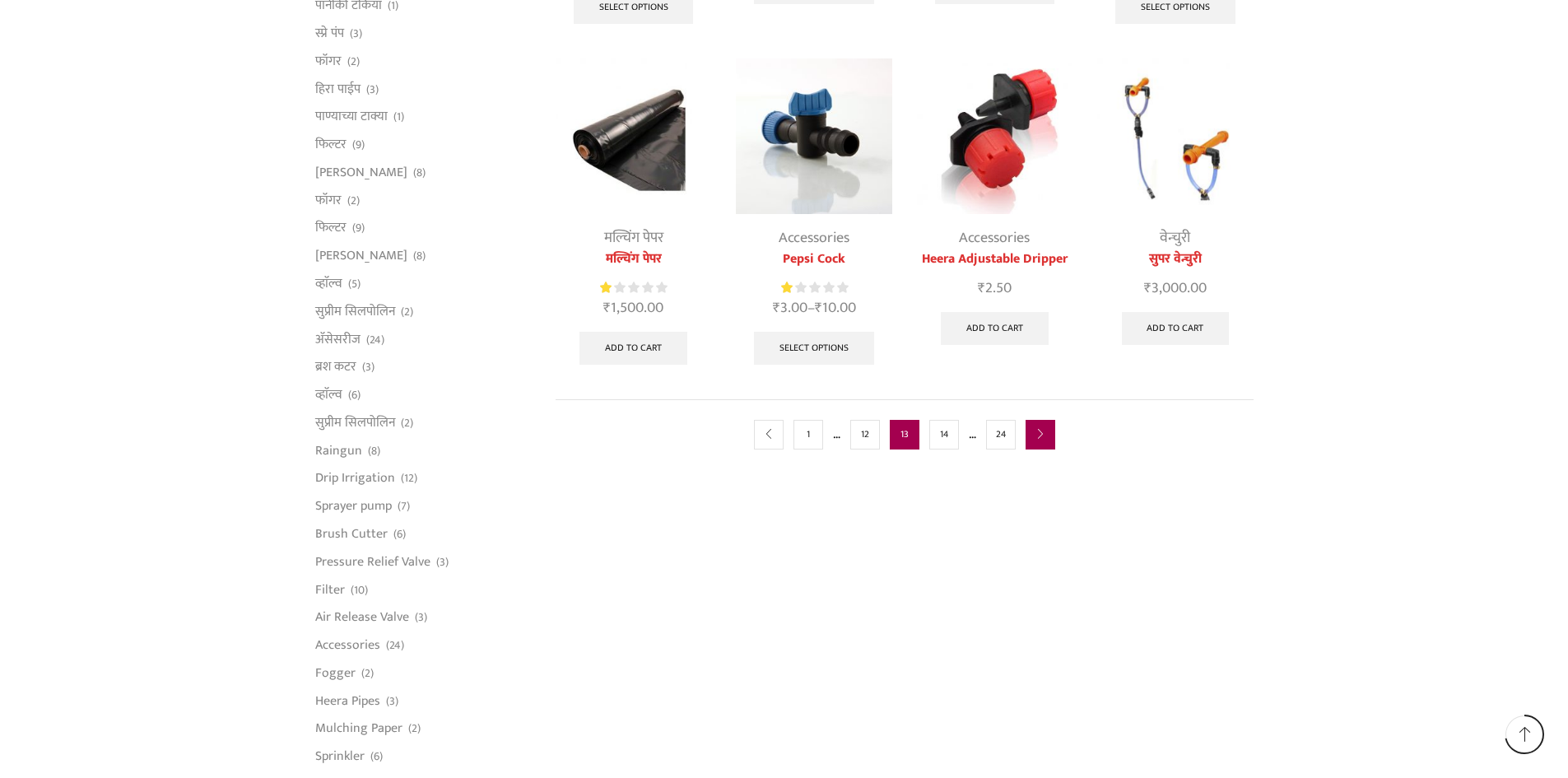
type input "[EMAIL_ADDRESS][DOMAIN_NAME]"
click at [1041, 435] on icon "next" at bounding box center [1040, 434] width 10 height 10
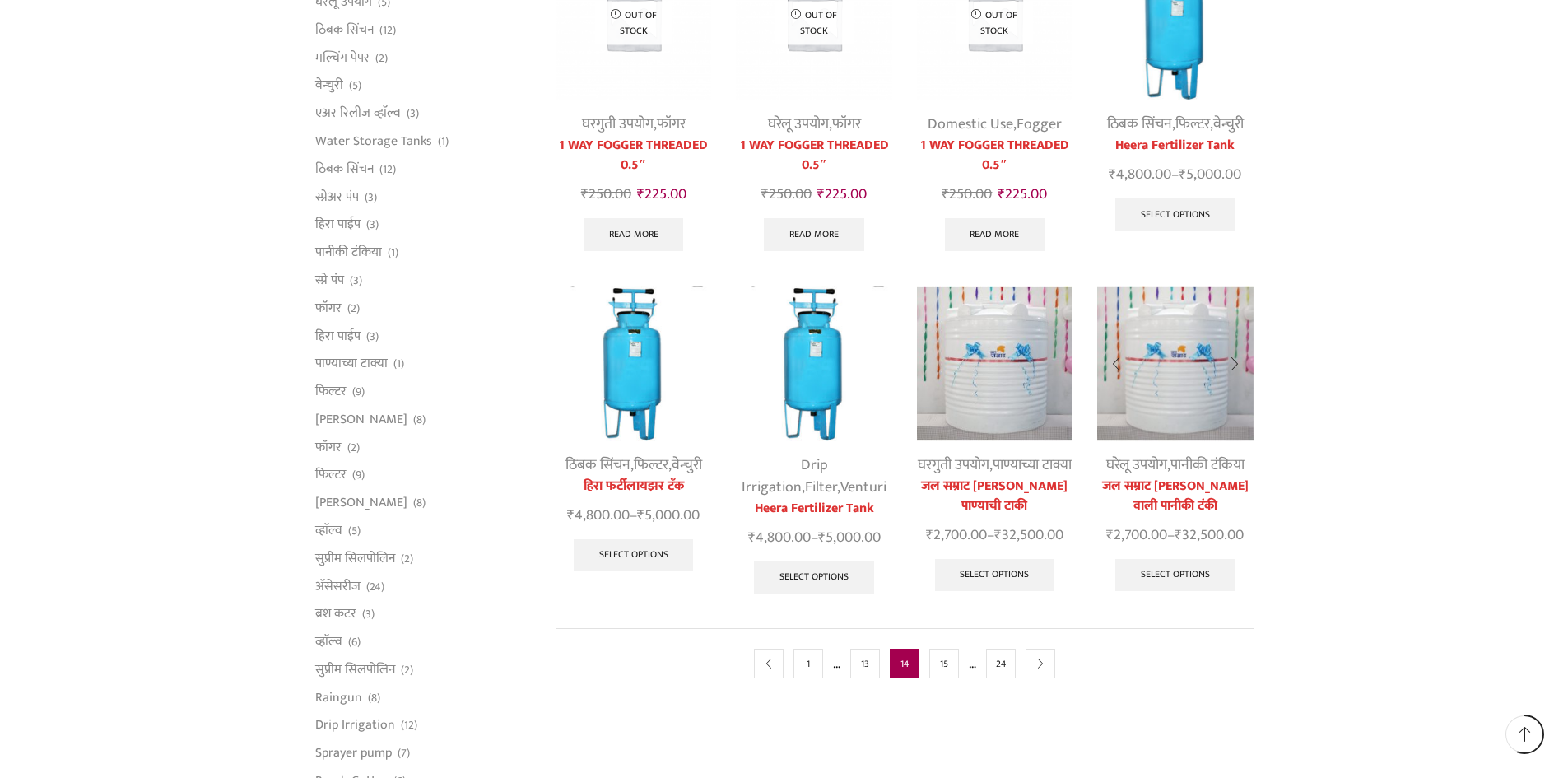
scroll to position [822, 0]
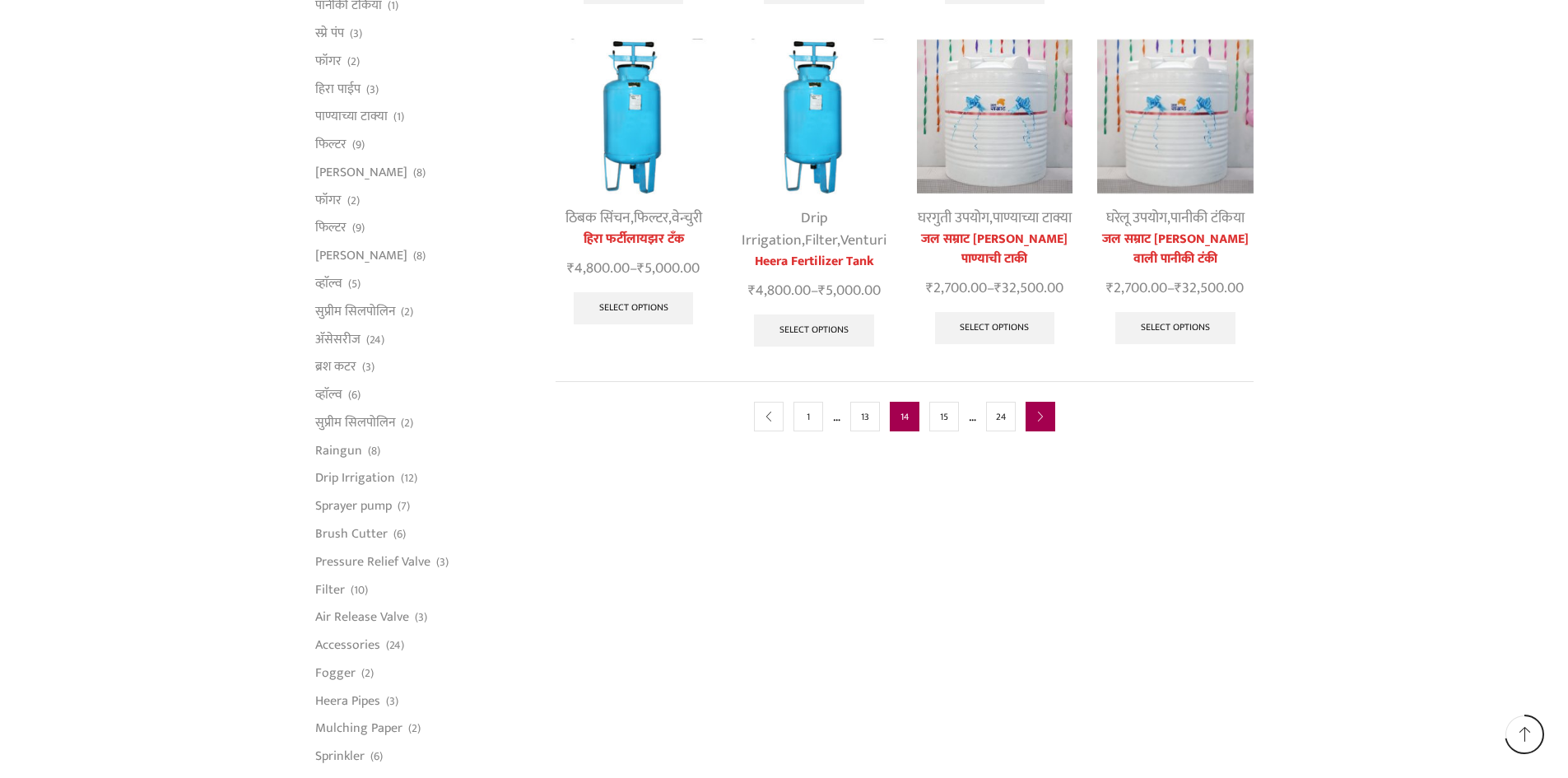
type input "[EMAIL_ADDRESS][DOMAIN_NAME]"
click at [1037, 422] on icon "next" at bounding box center [1040, 418] width 10 height 10
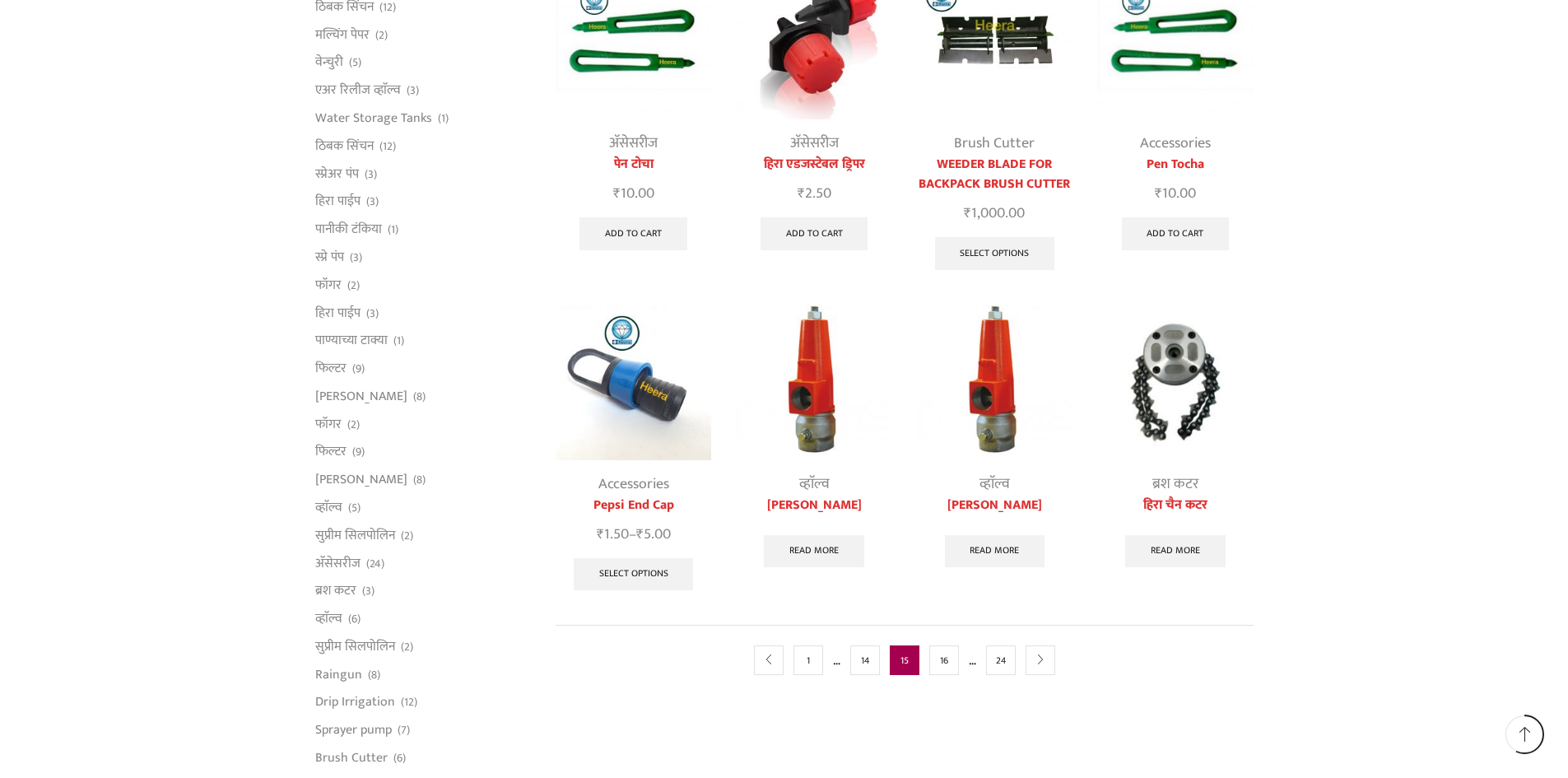
scroll to position [658, 0]
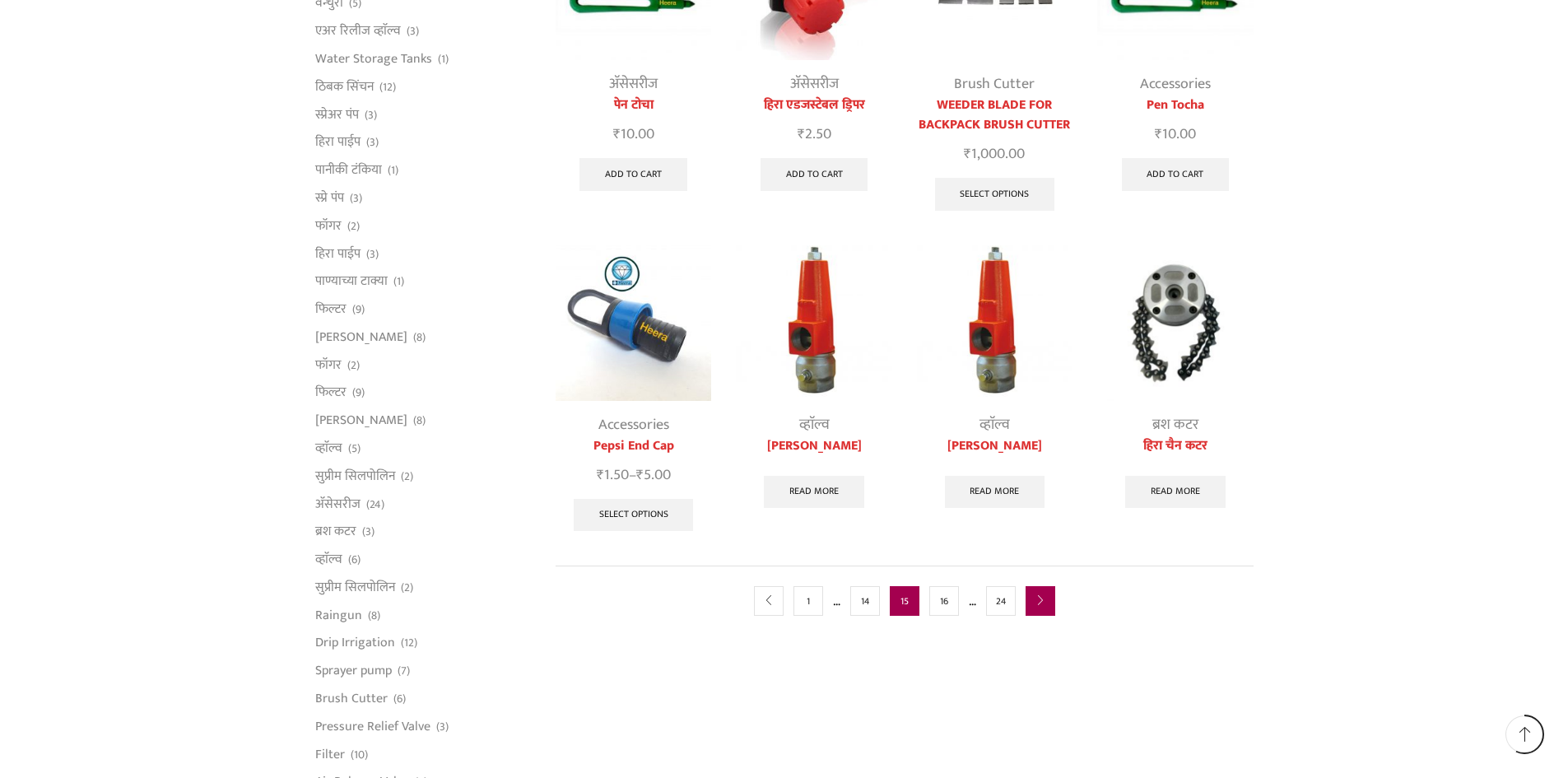
type input "[EMAIL_ADDRESS][DOMAIN_NAME]"
click at [1040, 602] on icon "next" at bounding box center [1040, 600] width 10 height 10
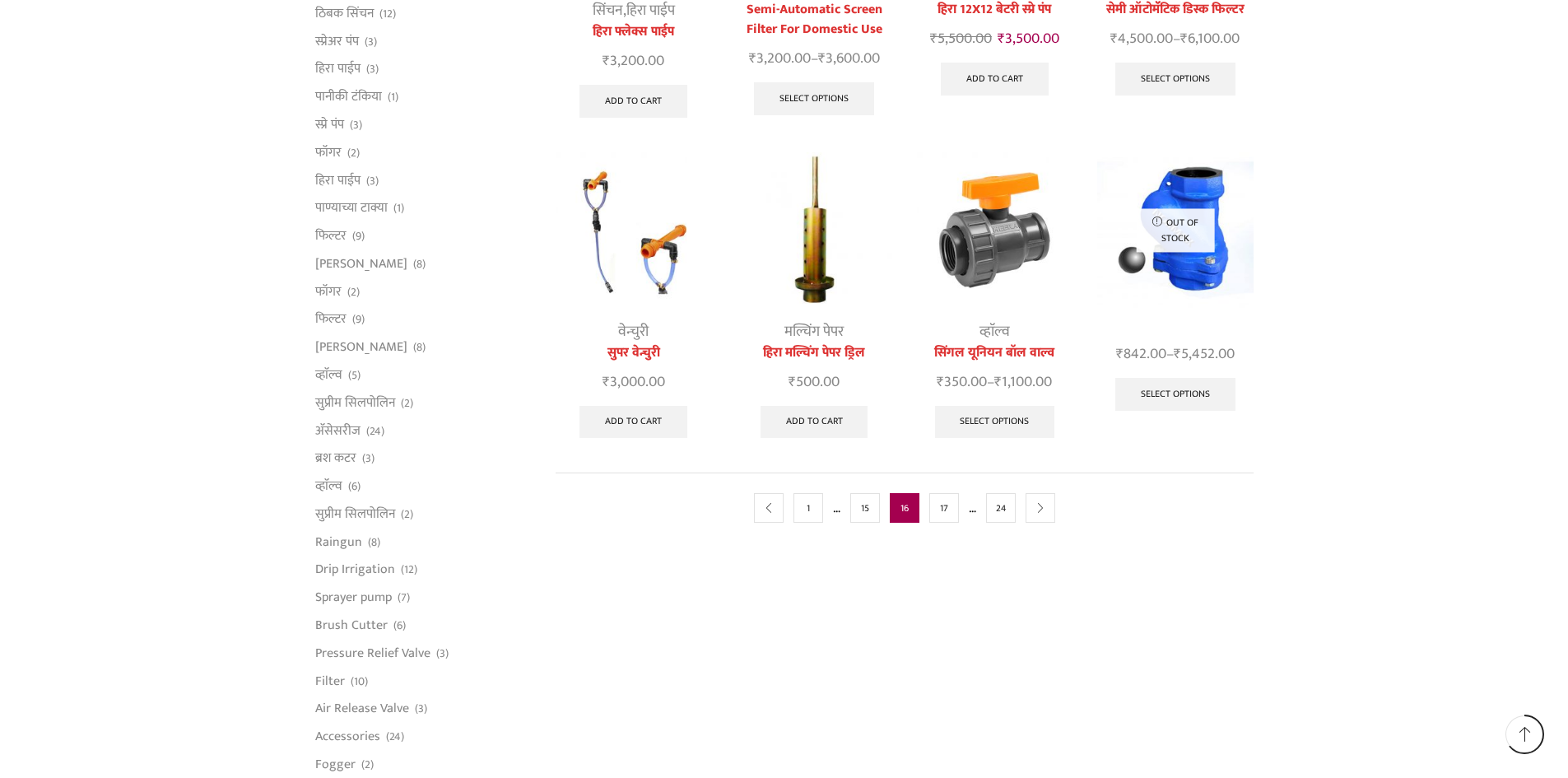
scroll to position [740, 0]
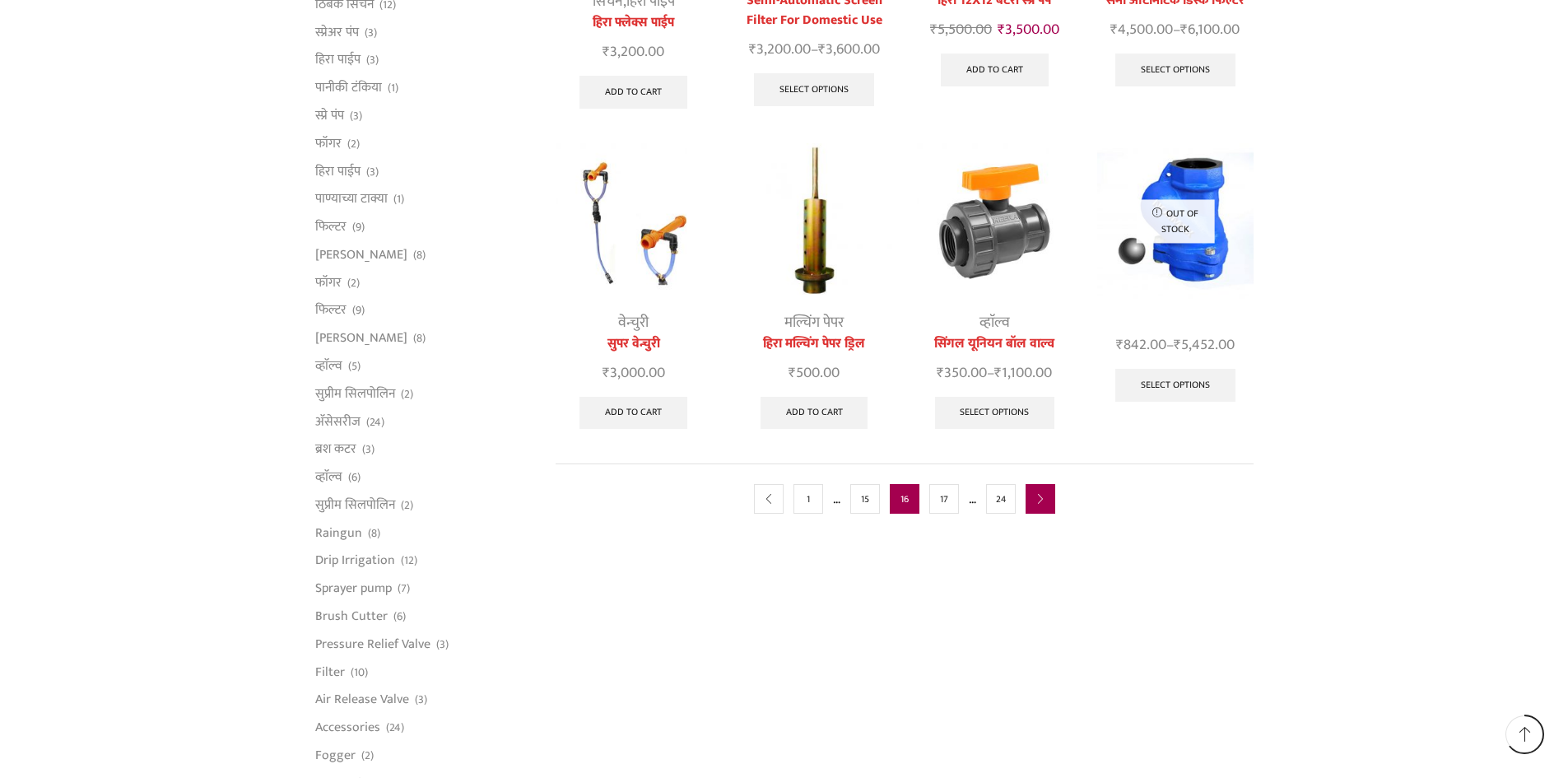
type input "[EMAIL_ADDRESS][DOMAIN_NAME]"
click at [1042, 504] on icon "next" at bounding box center [1040, 500] width 10 height 10
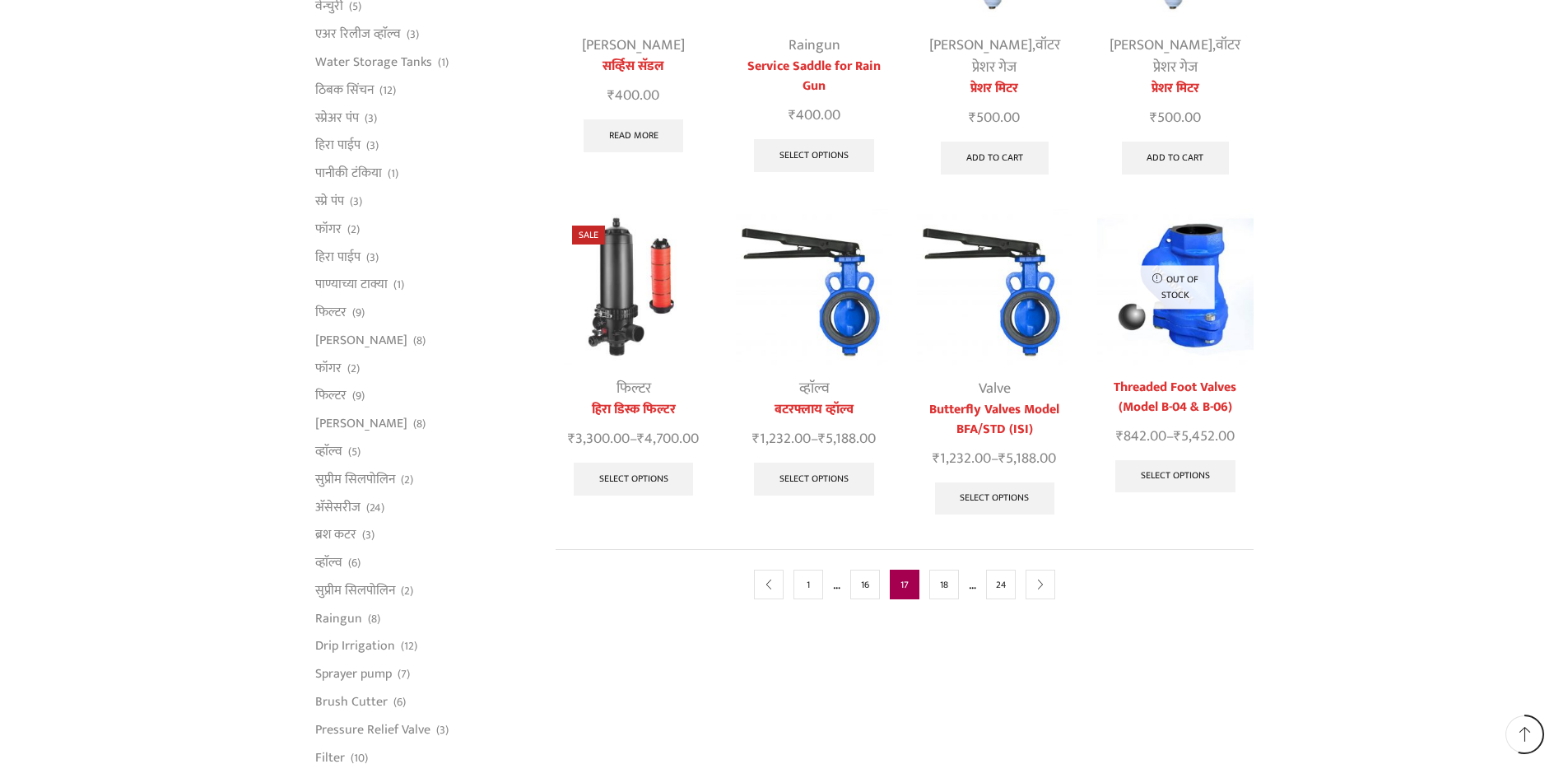
scroll to position [658, 0]
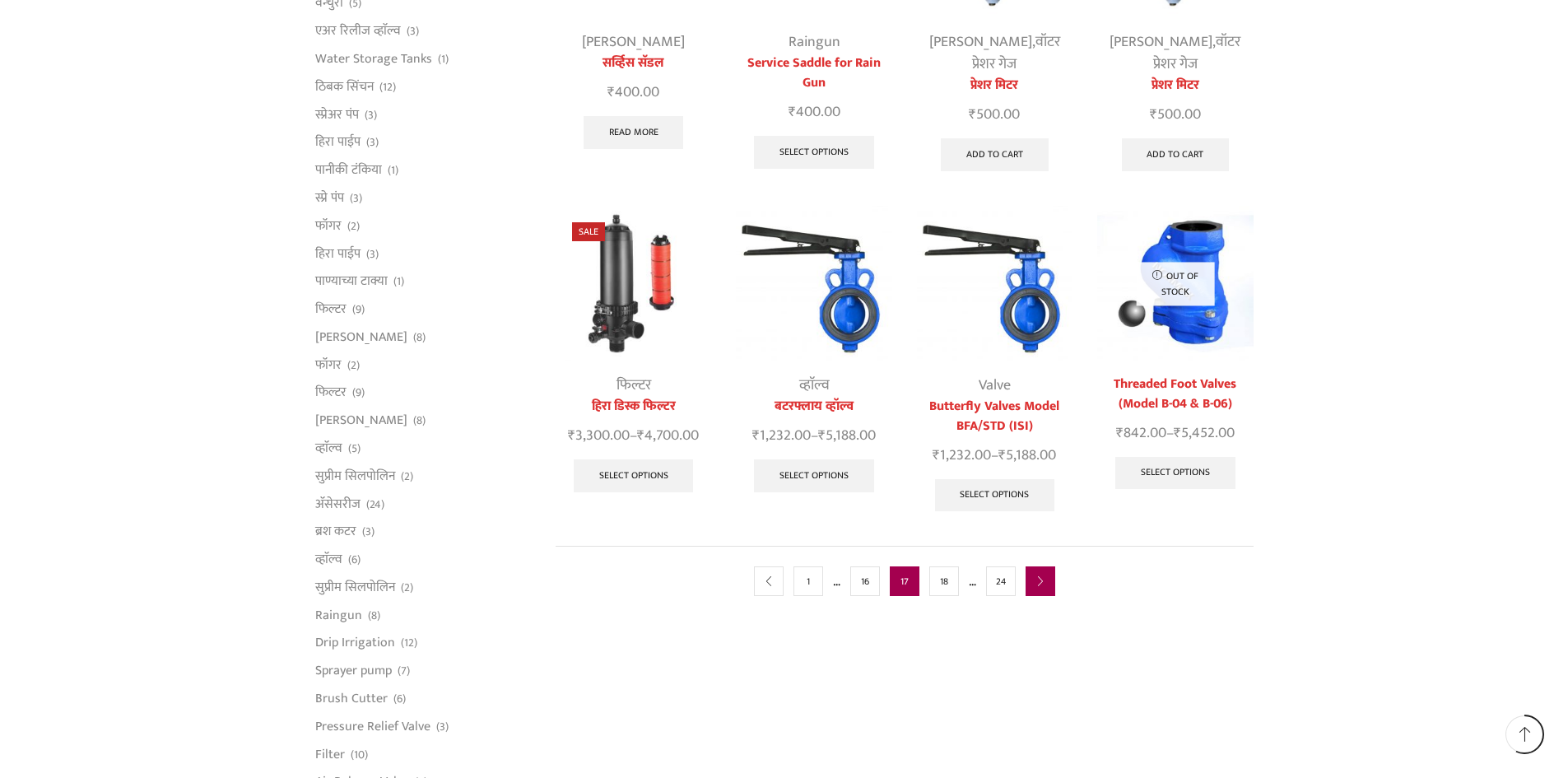
type input "[EMAIL_ADDRESS][DOMAIN_NAME]"
click at [1045, 581] on icon "next" at bounding box center [1040, 582] width 10 height 10
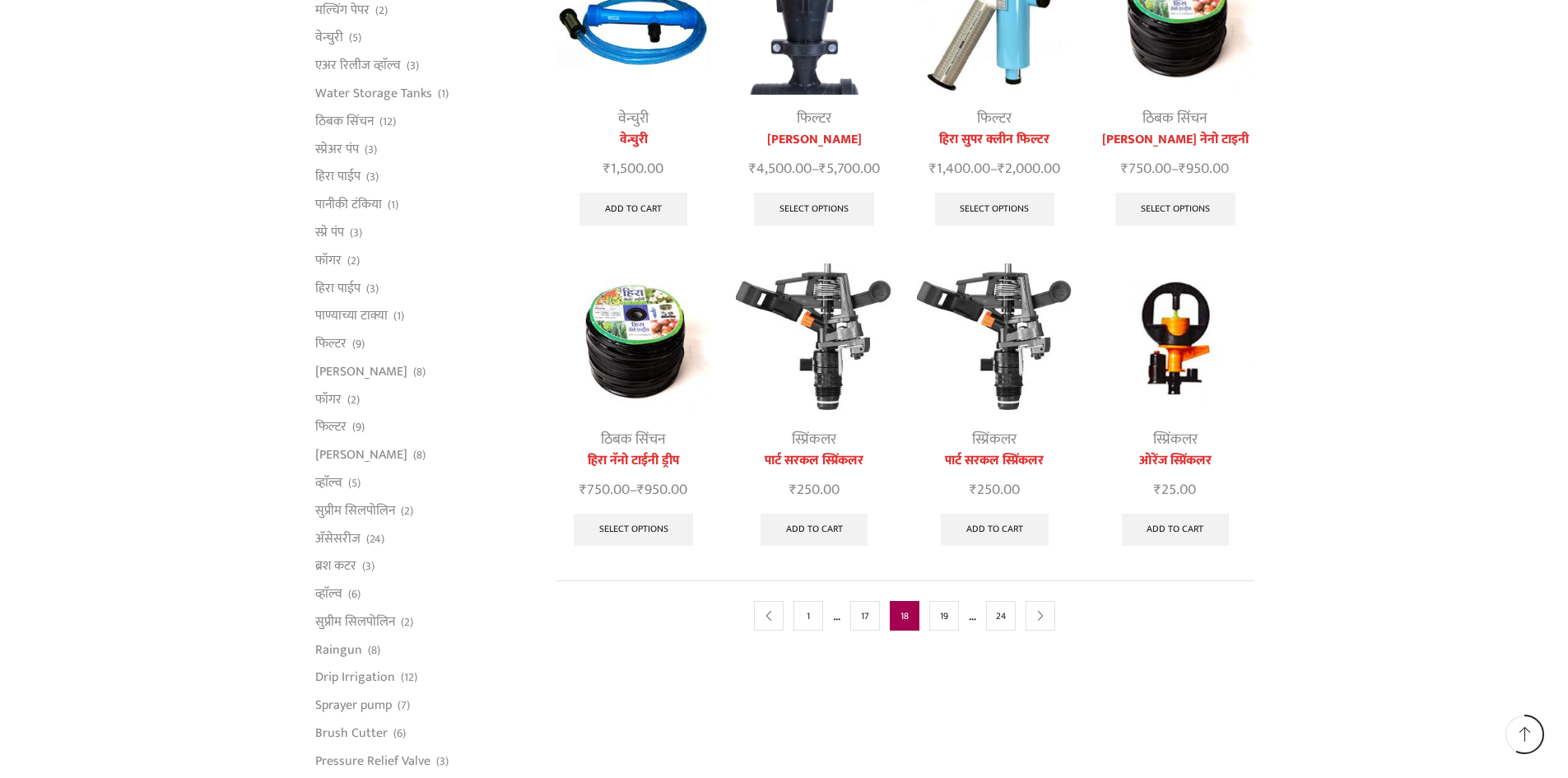
scroll to position [658, 0]
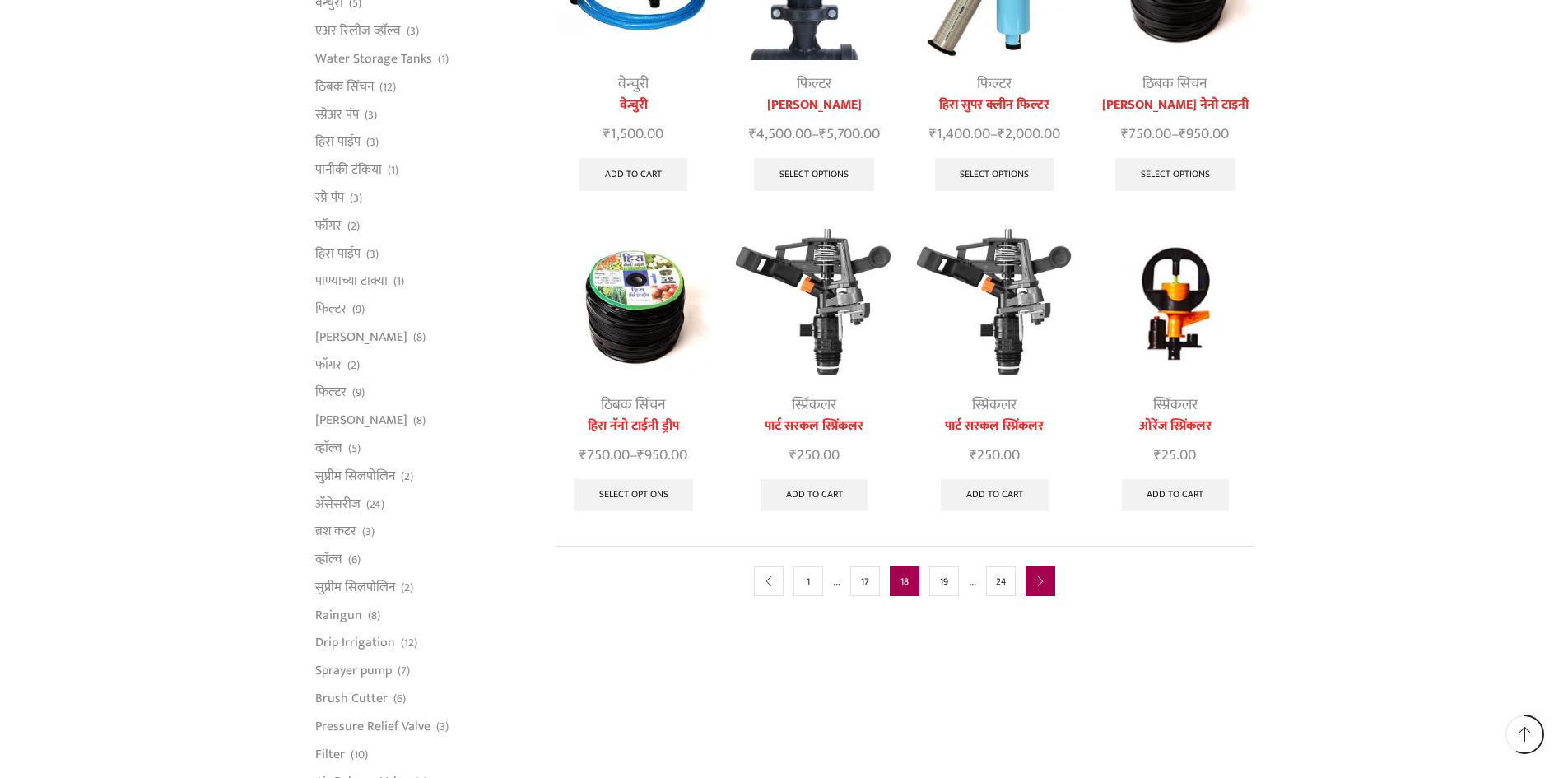
type input "[EMAIL_ADDRESS][DOMAIN_NAME]"
click at [1047, 585] on link "next" at bounding box center [1040, 581] width 30 height 30
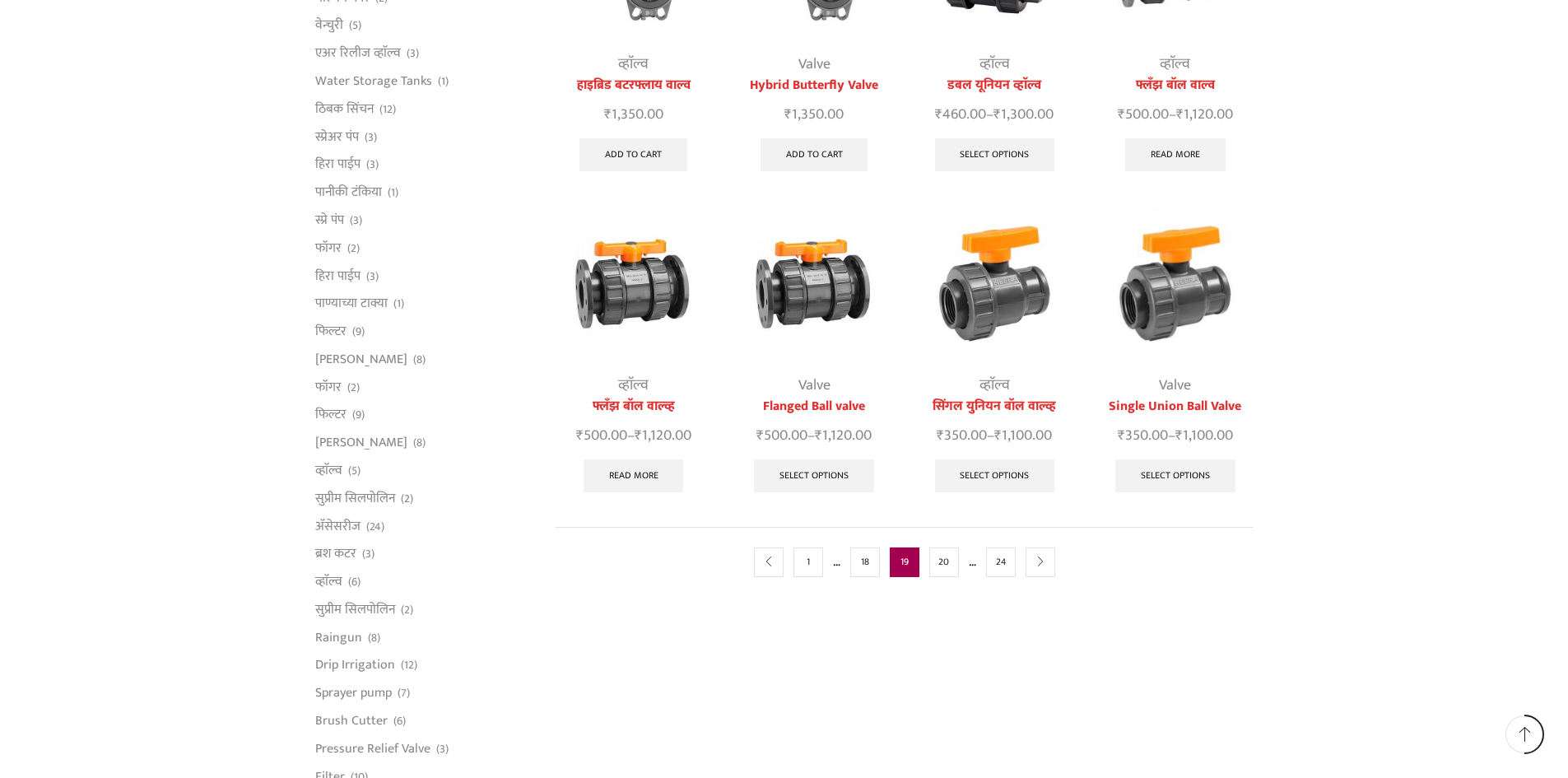
scroll to position [658, 0]
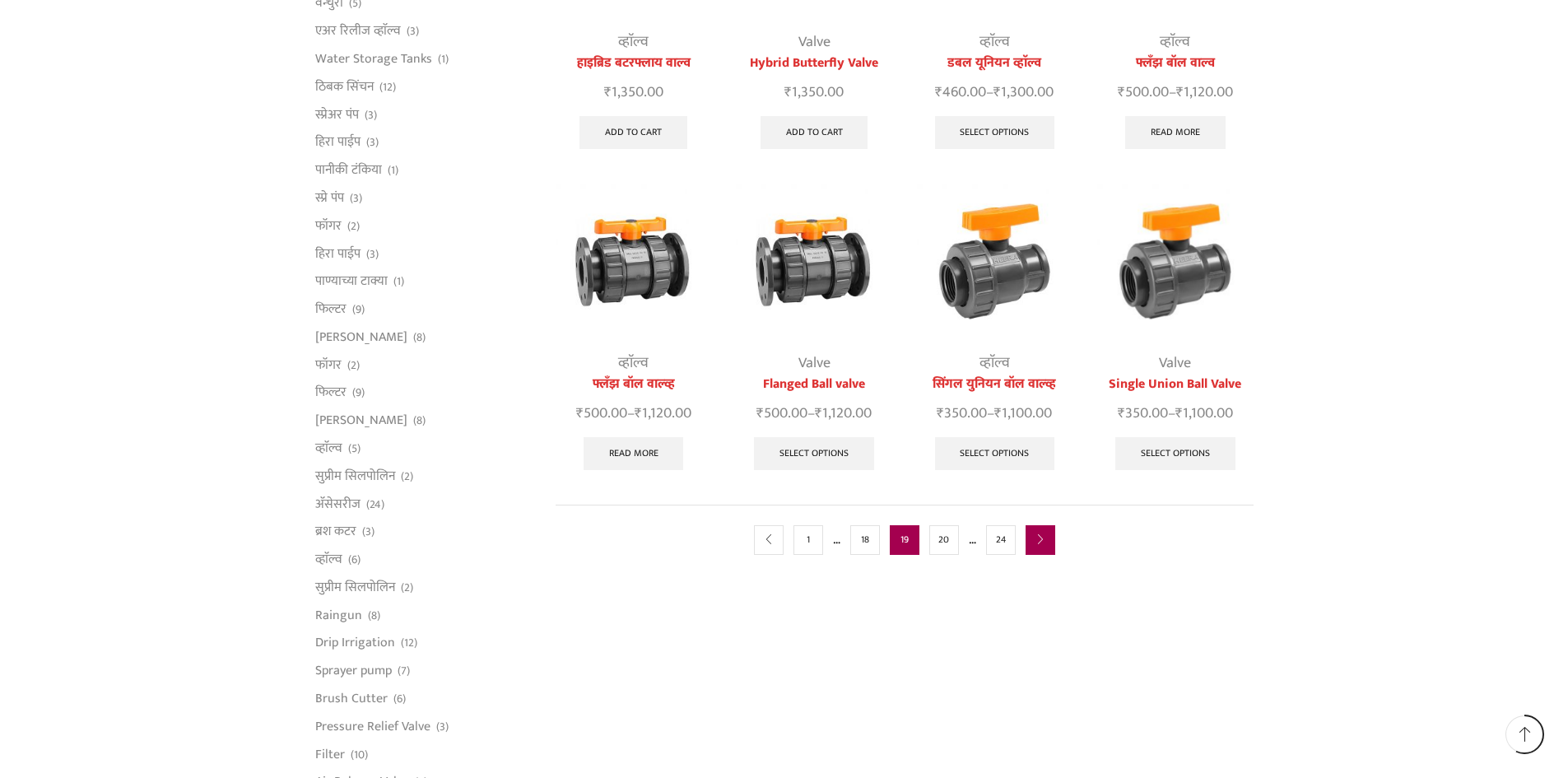
type input "[EMAIL_ADDRESS][DOMAIN_NAME]"
click at [1033, 536] on link "next" at bounding box center [1040, 539] width 30 height 30
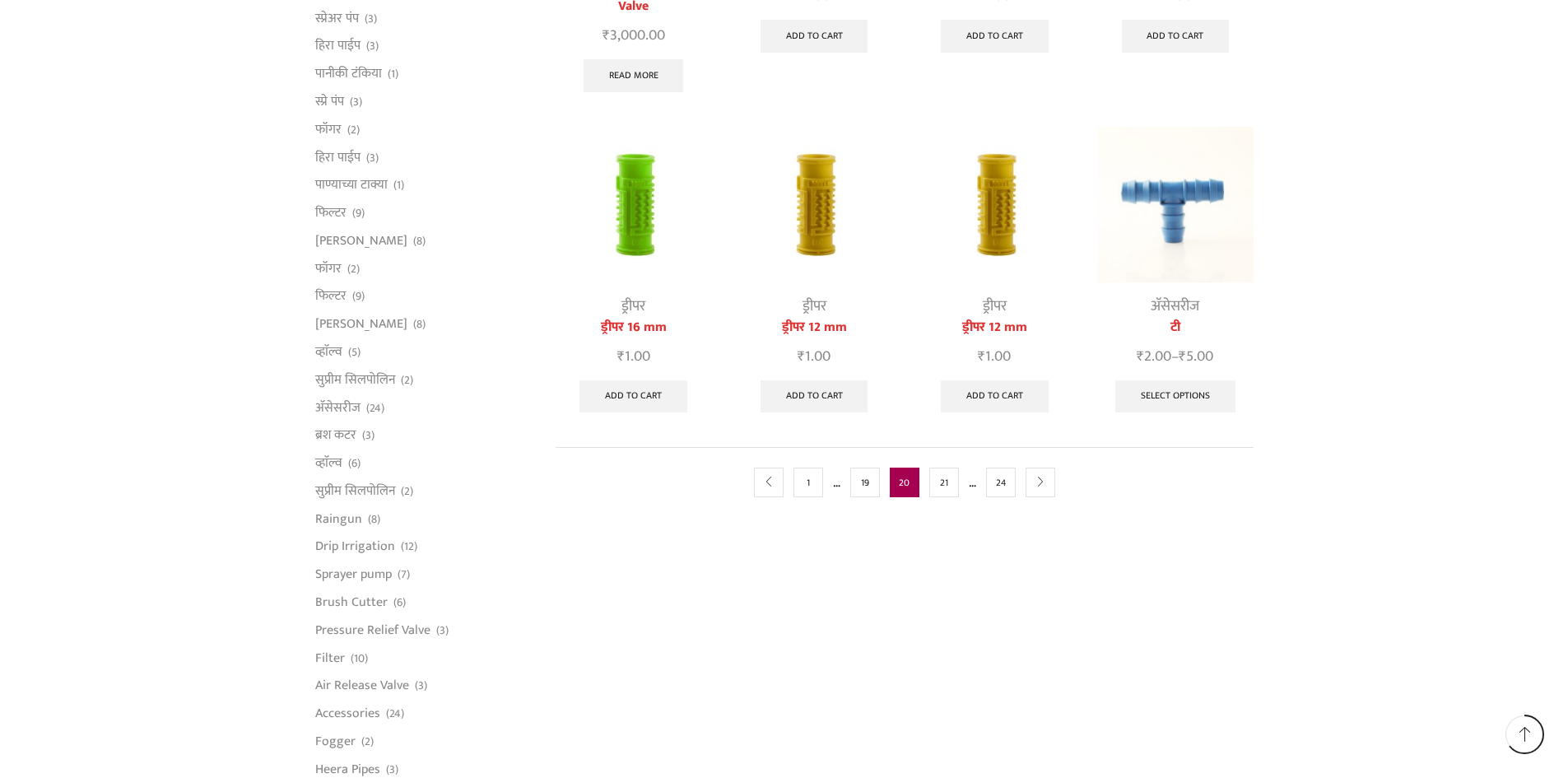
scroll to position [740, 0]
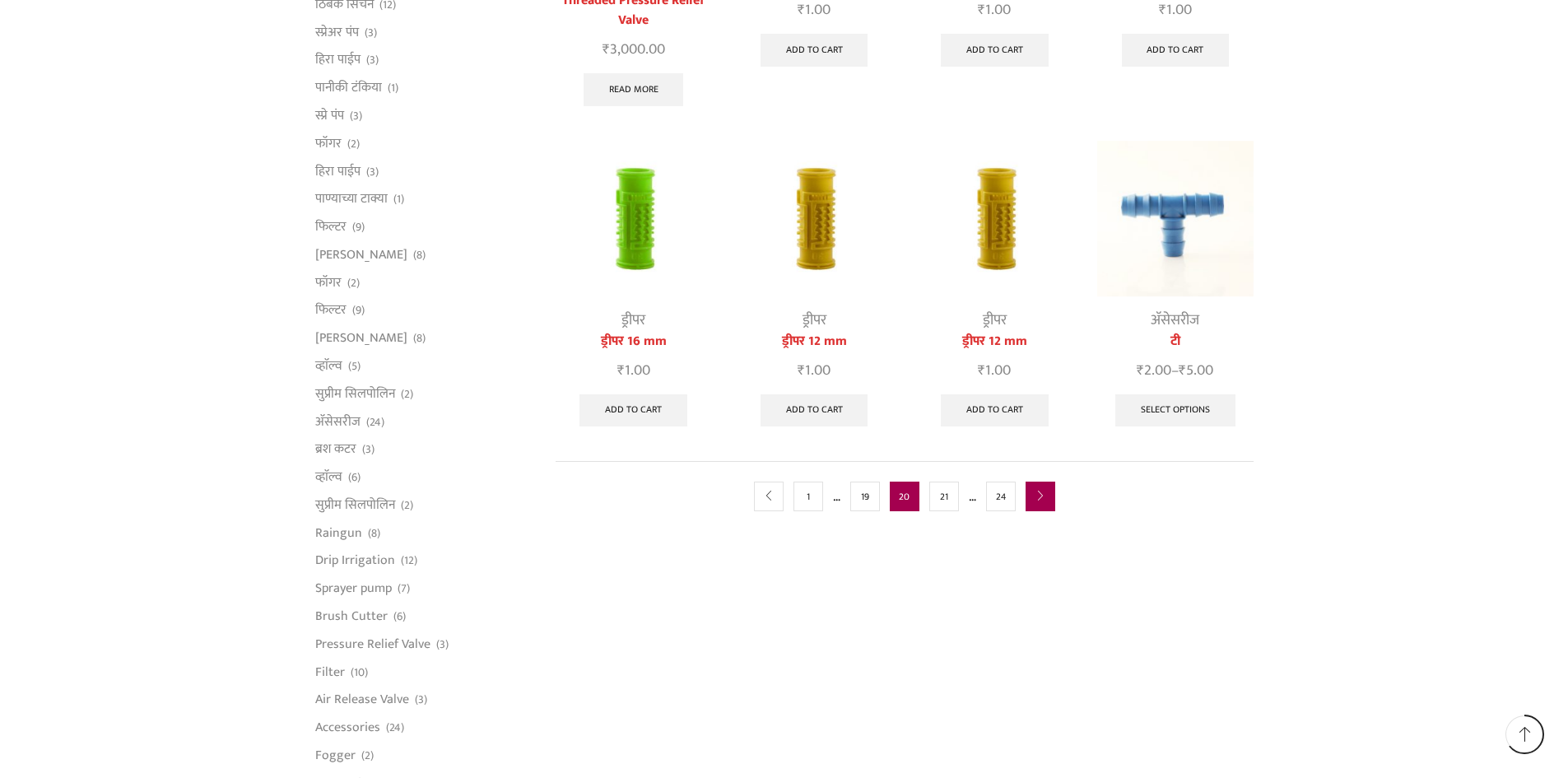
type input "[EMAIL_ADDRESS][DOMAIN_NAME]"
click at [1036, 491] on icon "next" at bounding box center [1040, 496] width 10 height 10
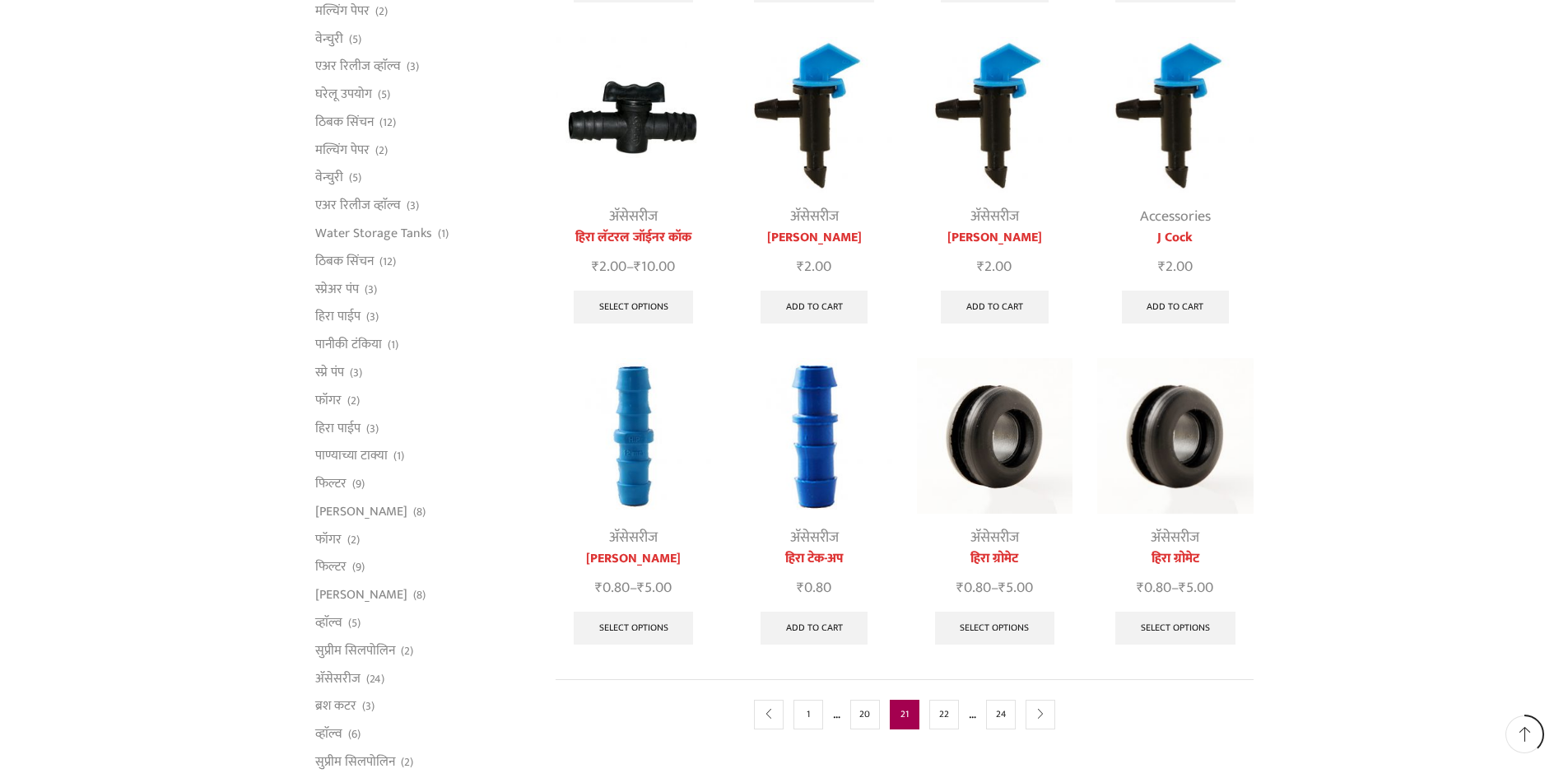
scroll to position [494, 0]
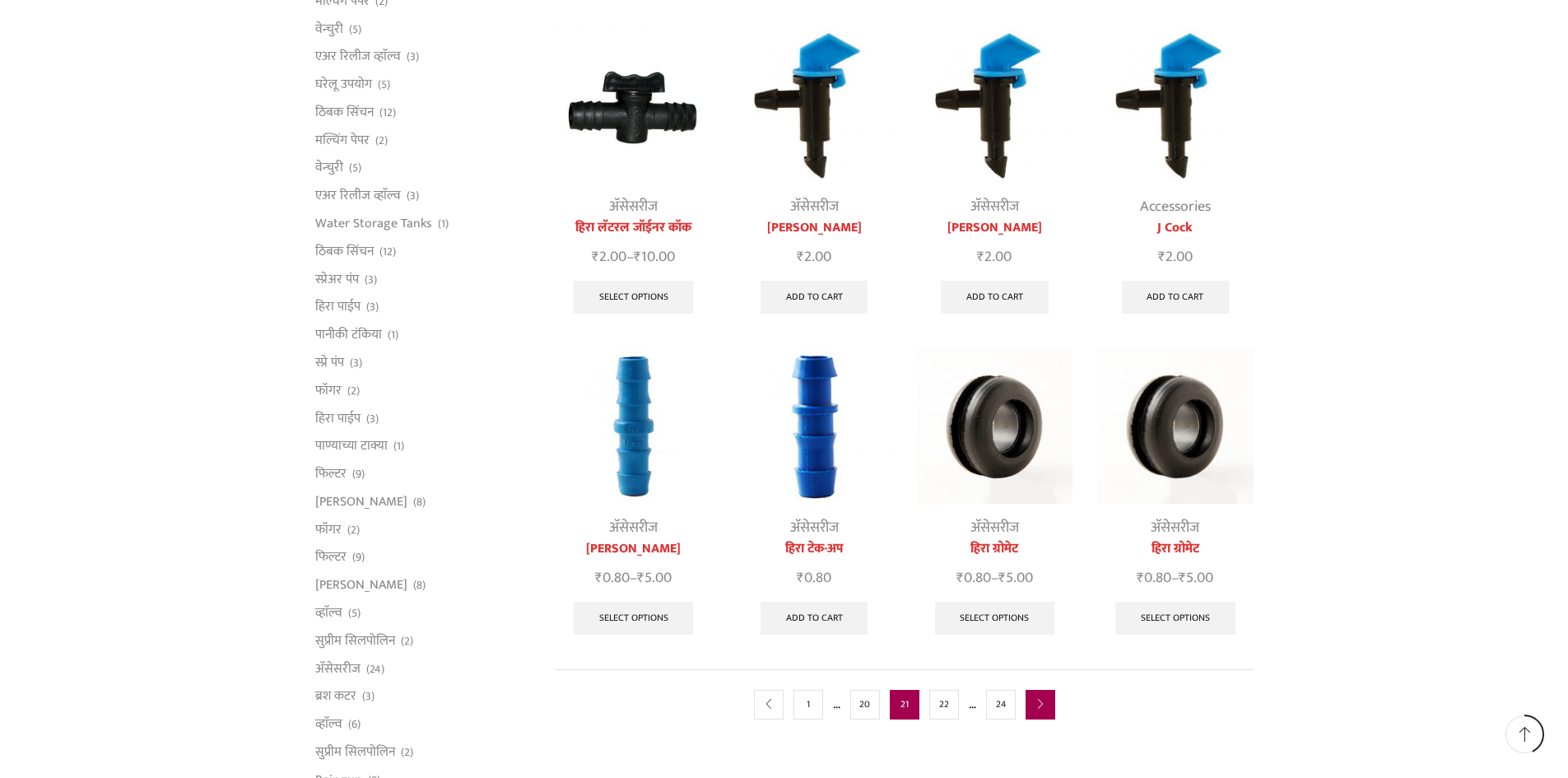
type input "[EMAIL_ADDRESS][DOMAIN_NAME]"
click at [1034, 705] on link "next" at bounding box center [1040, 705] width 30 height 30
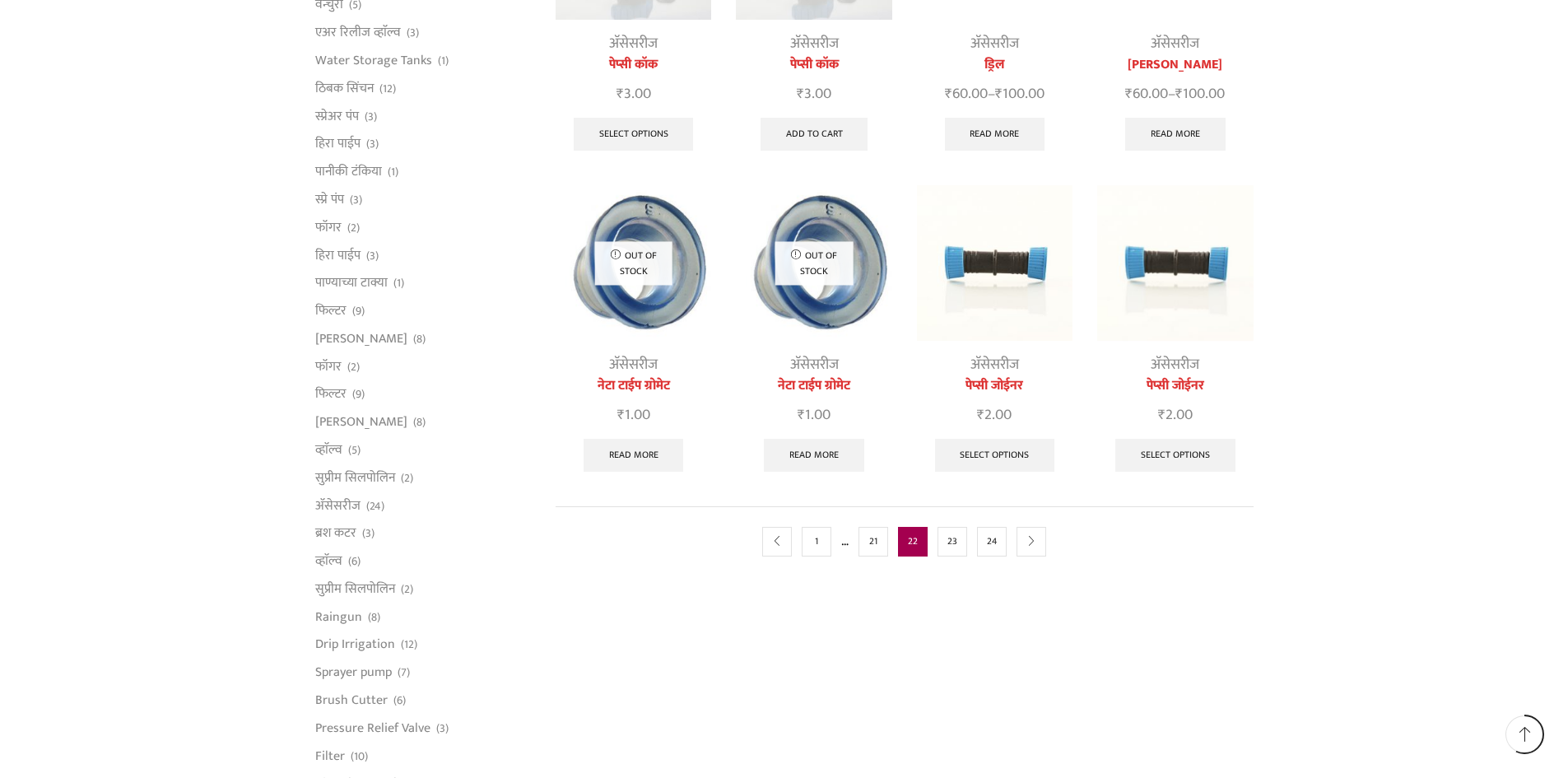
scroll to position [658, 0]
type input "[EMAIL_ADDRESS][DOMAIN_NAME]"
click at [1033, 541] on icon "next" at bounding box center [1031, 539] width 10 height 10
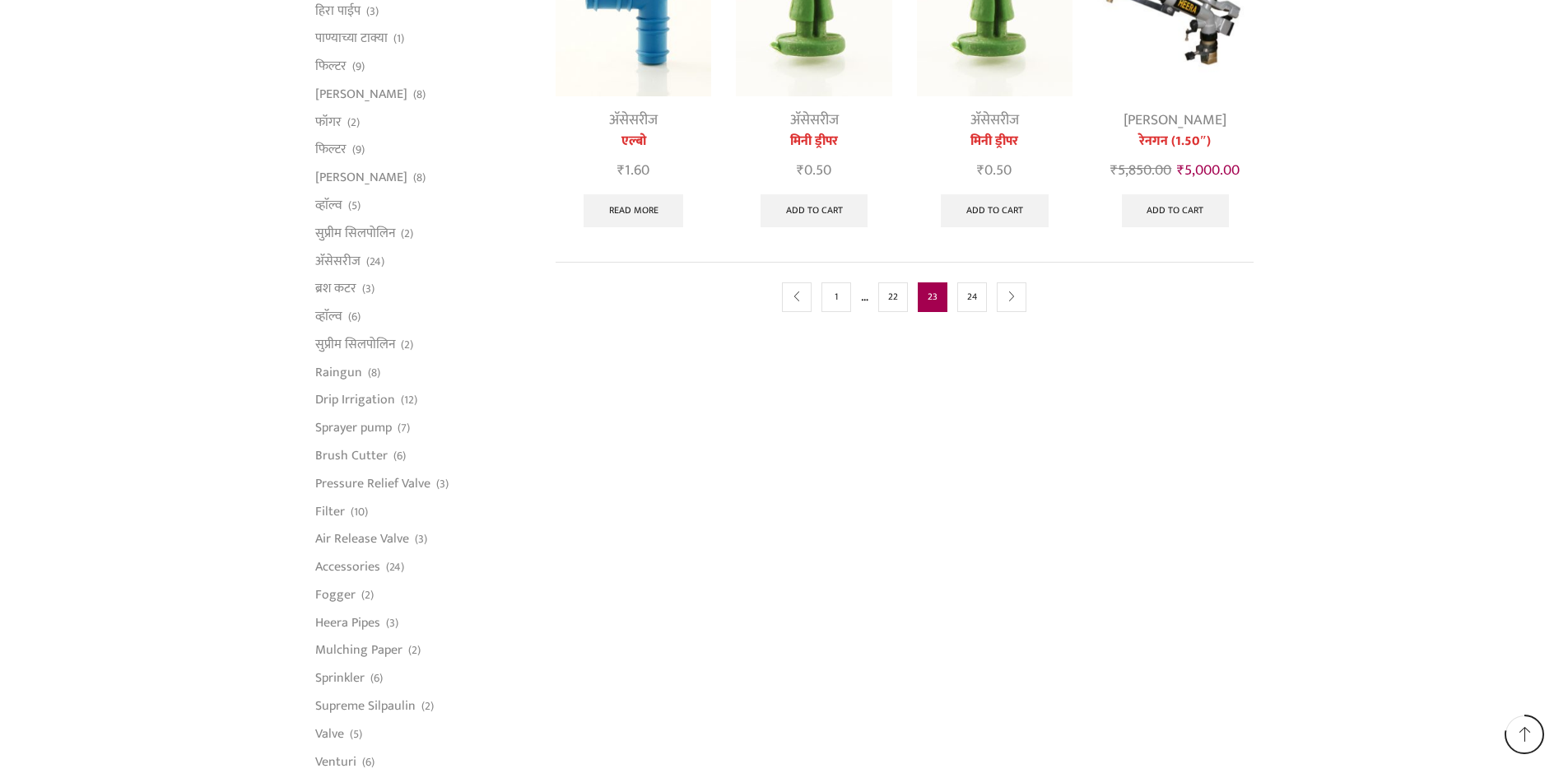
scroll to position [906, 0]
type input "[EMAIL_ADDRESS][DOMAIN_NAME]"
click at [894, 296] on link "22" at bounding box center [893, 293] width 30 height 30
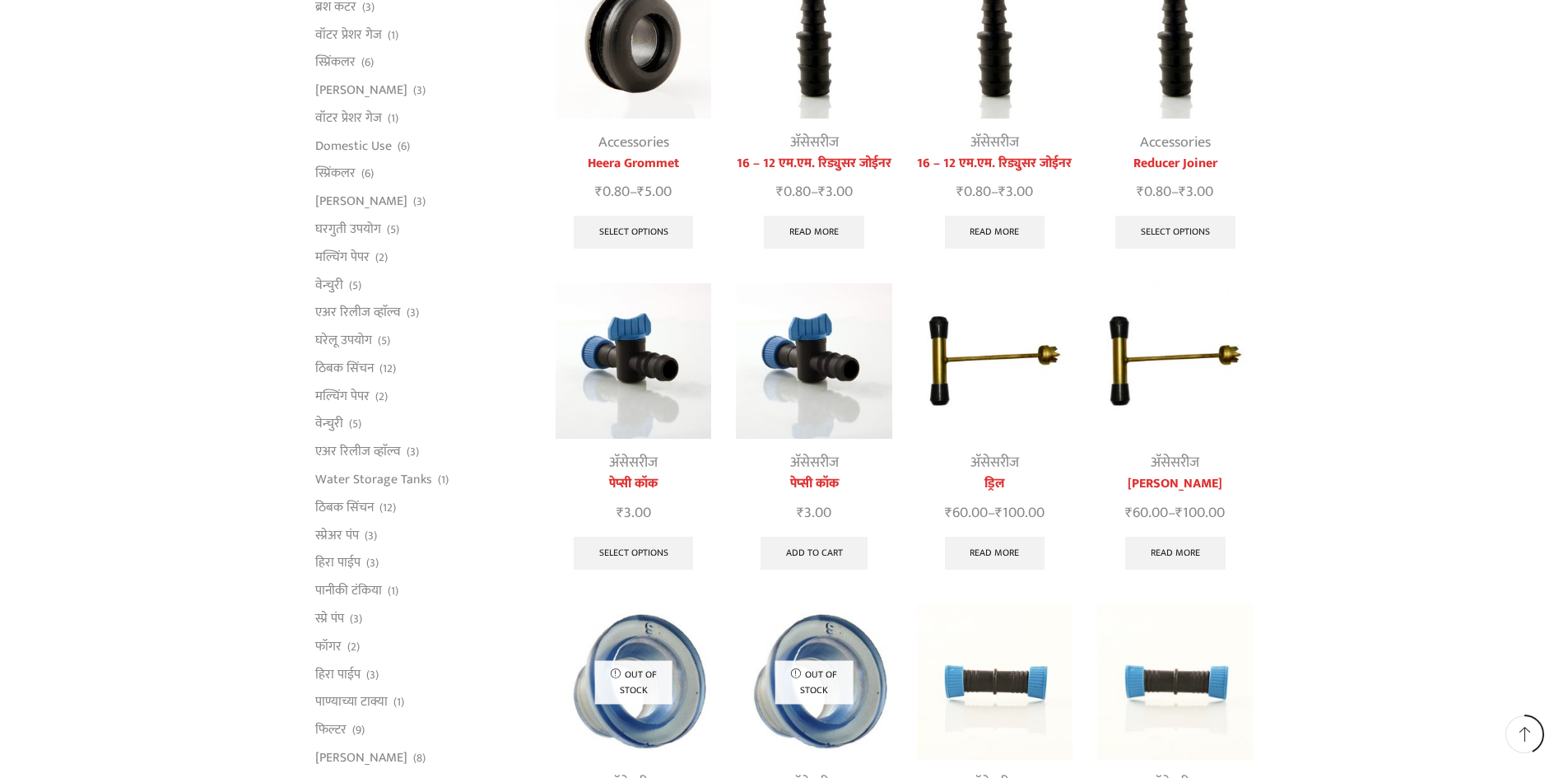
scroll to position [494, 0]
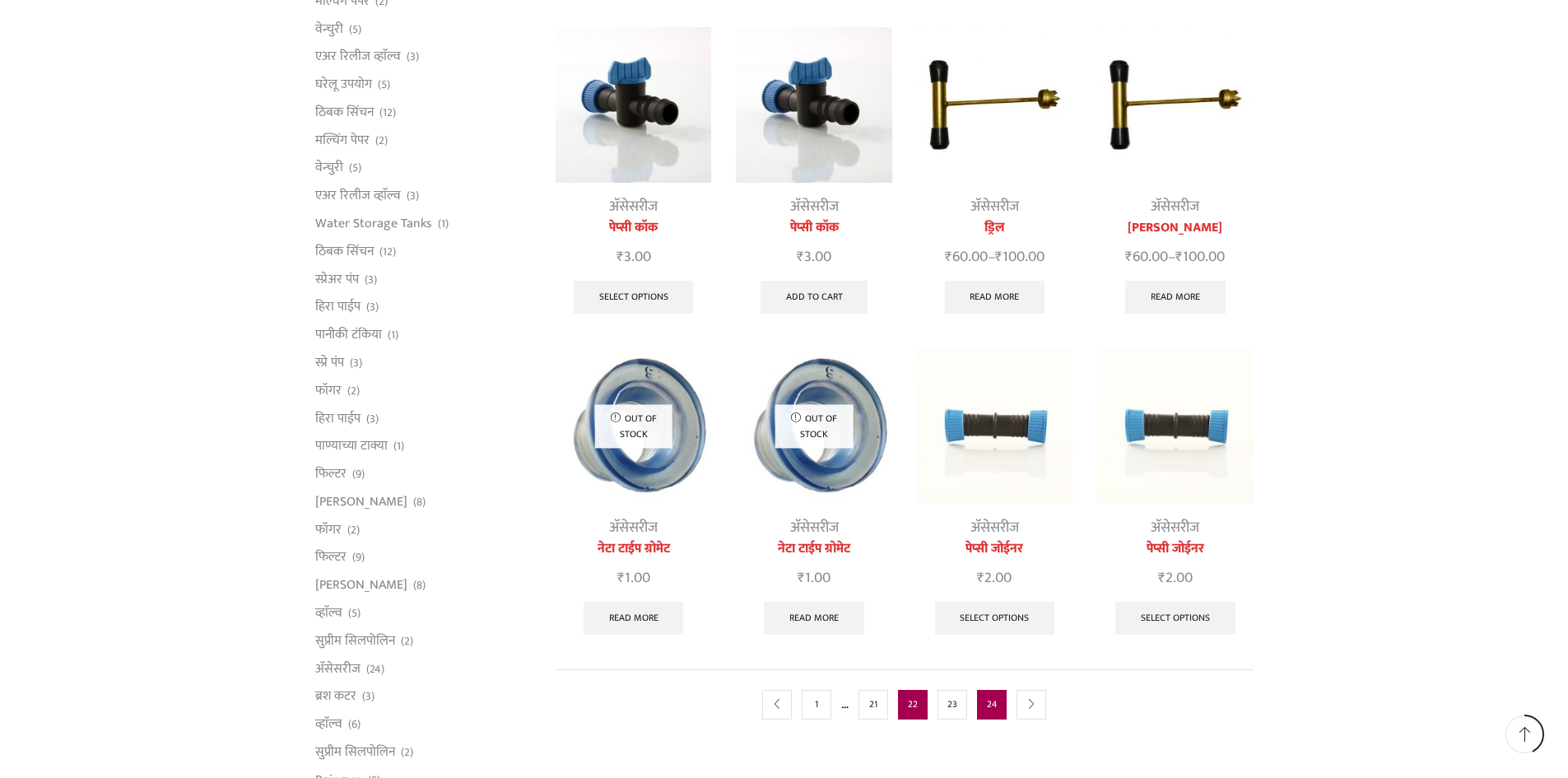
type input "[EMAIL_ADDRESS][DOMAIN_NAME]"
click at [991, 706] on link "24" at bounding box center [992, 705] width 30 height 30
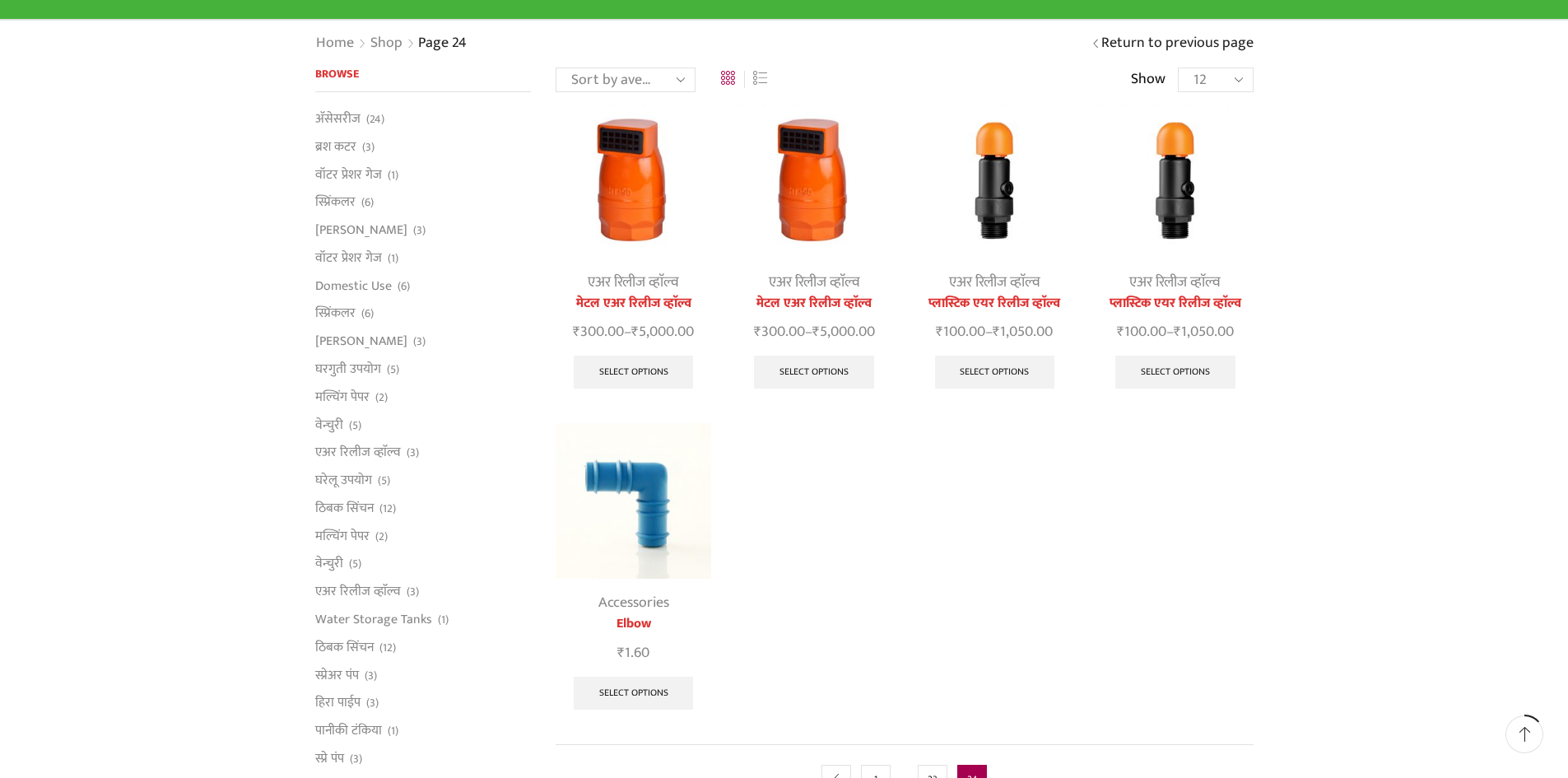
scroll to position [164, 0]
